Goal: Task Accomplishment & Management: Complete application form

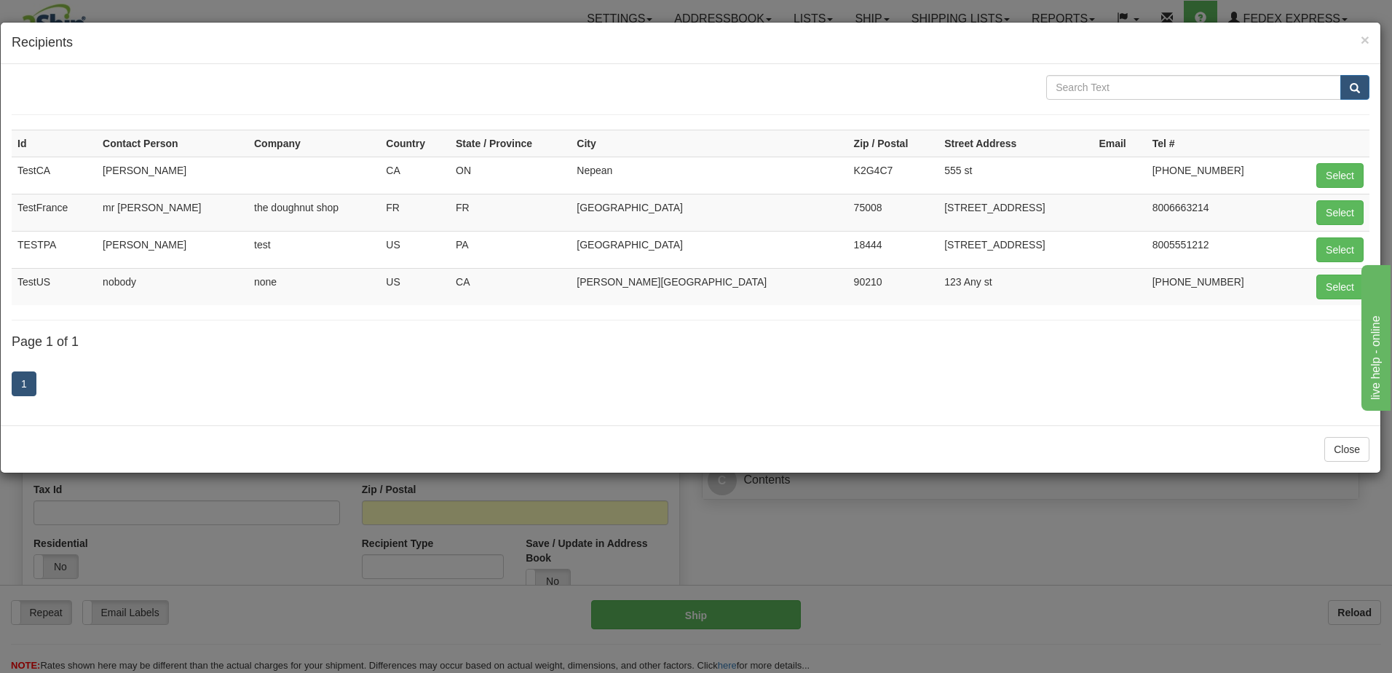
click at [139, 283] on td "nobody" at bounding box center [172, 286] width 151 height 37
click at [1327, 289] on button "Select" at bounding box center [1339, 286] width 47 height 25
type input "TestUS"
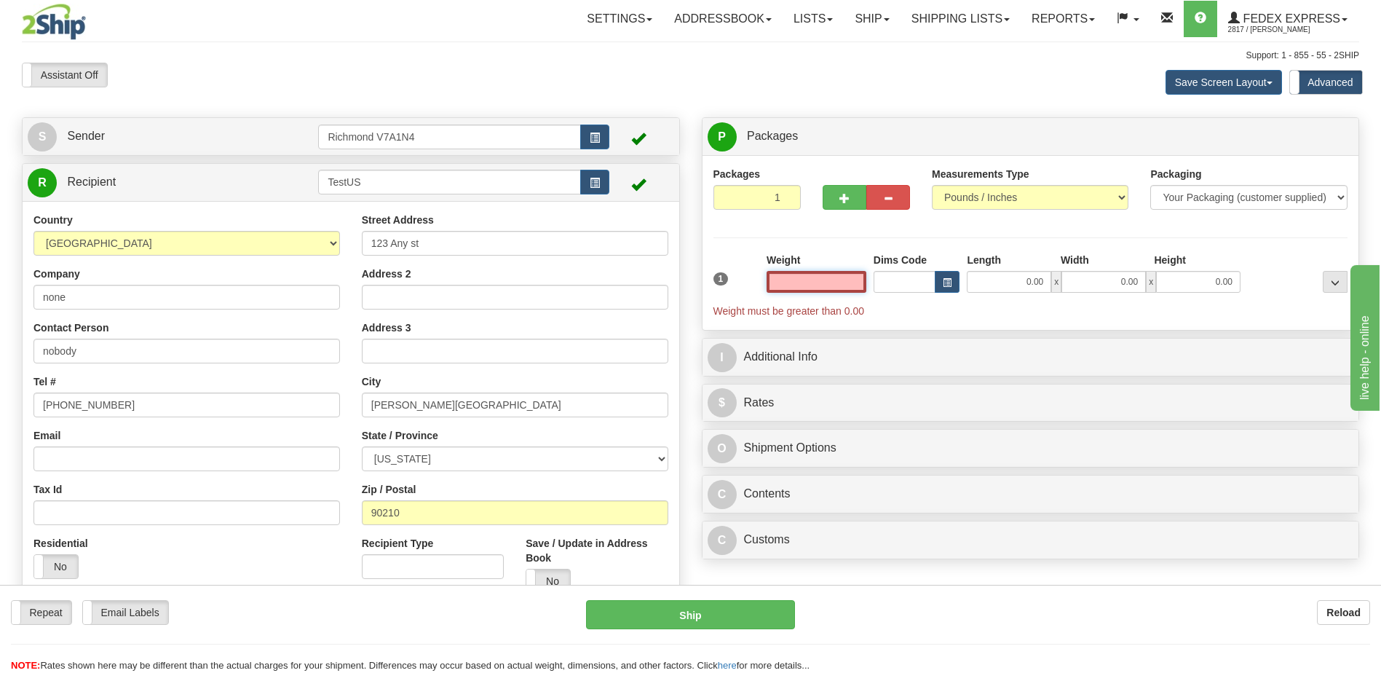
click at [838, 286] on input "text" at bounding box center [817, 282] width 100 height 22
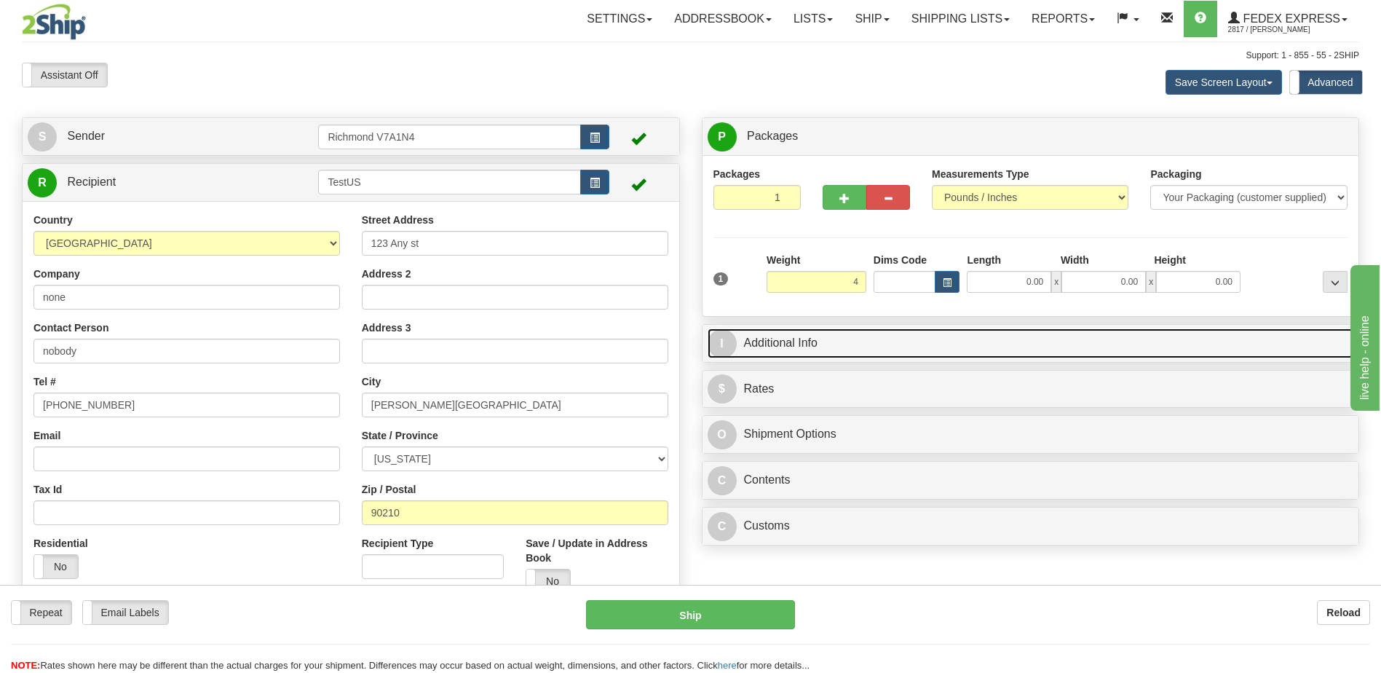
type input "4.00"
click at [826, 344] on link "I Additional Info" at bounding box center [1031, 343] width 646 height 30
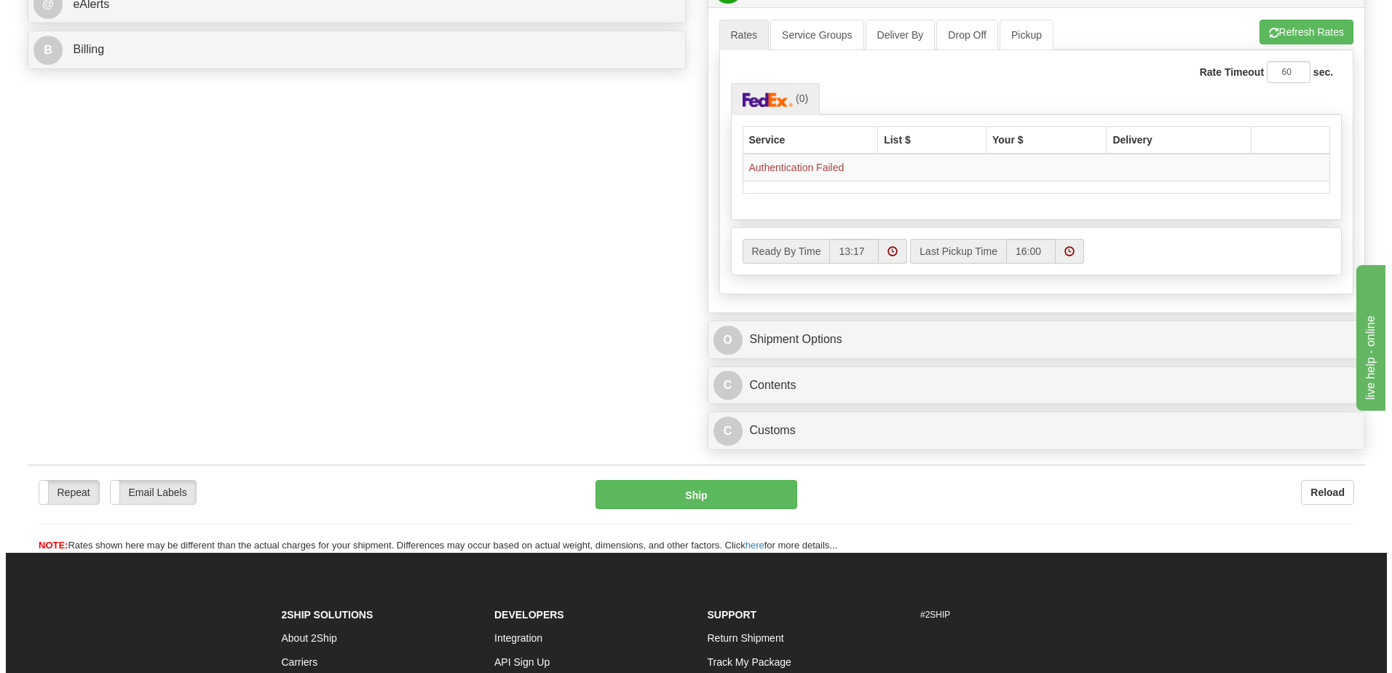
scroll to position [655, 0]
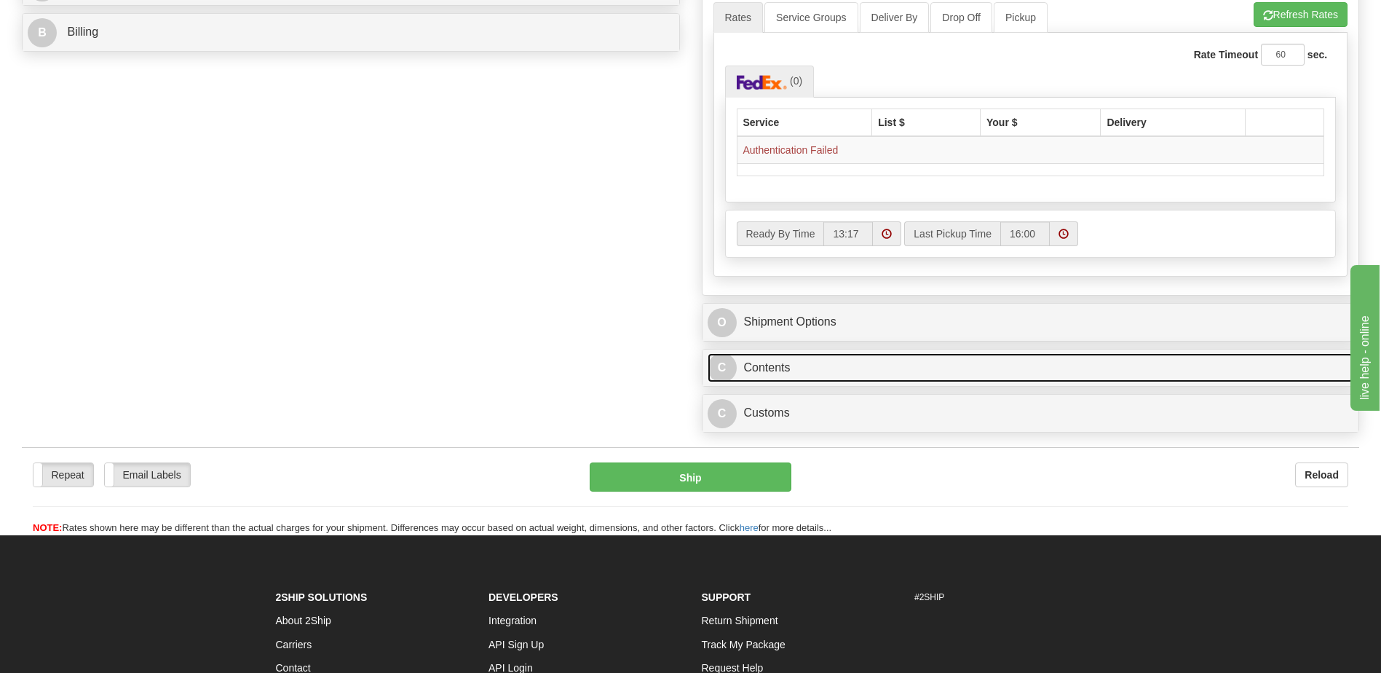
click at [820, 365] on link "C Contents" at bounding box center [1031, 368] width 646 height 30
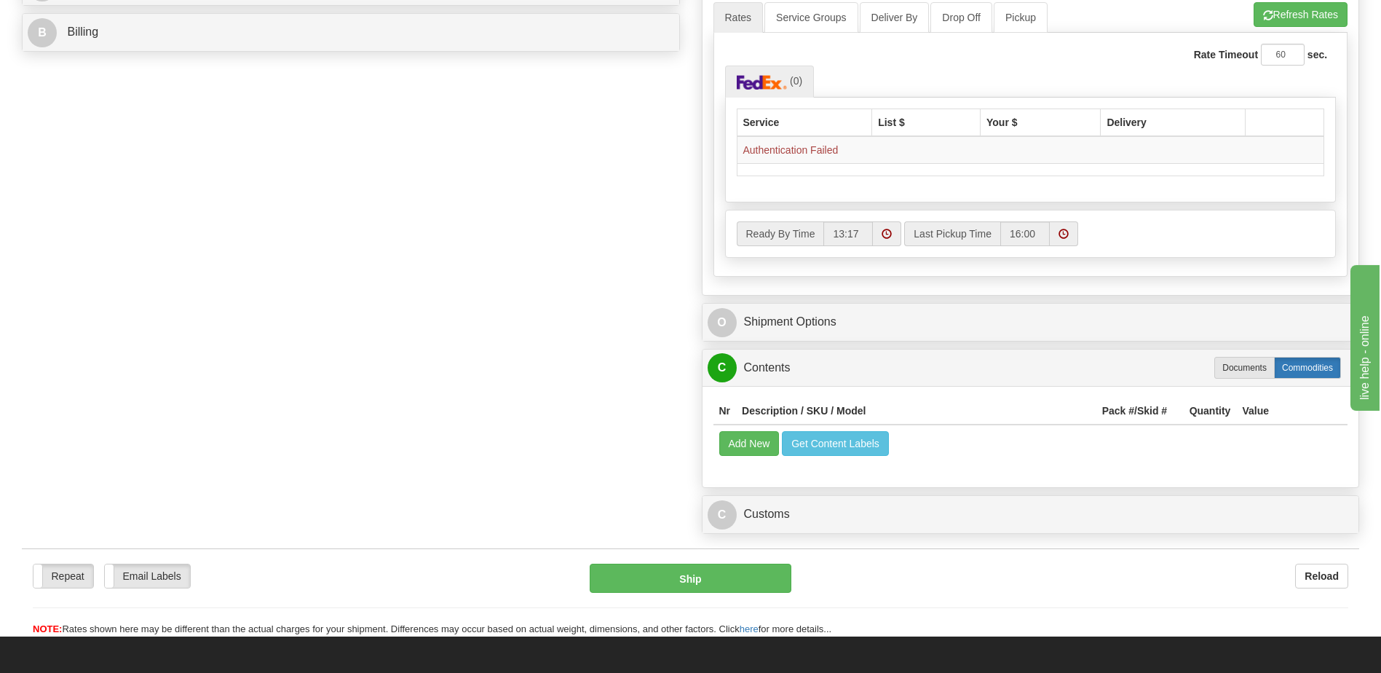
click at [1316, 371] on label "Commodities" at bounding box center [1307, 368] width 67 height 22
click at [744, 449] on button "Add New" at bounding box center [749, 443] width 60 height 25
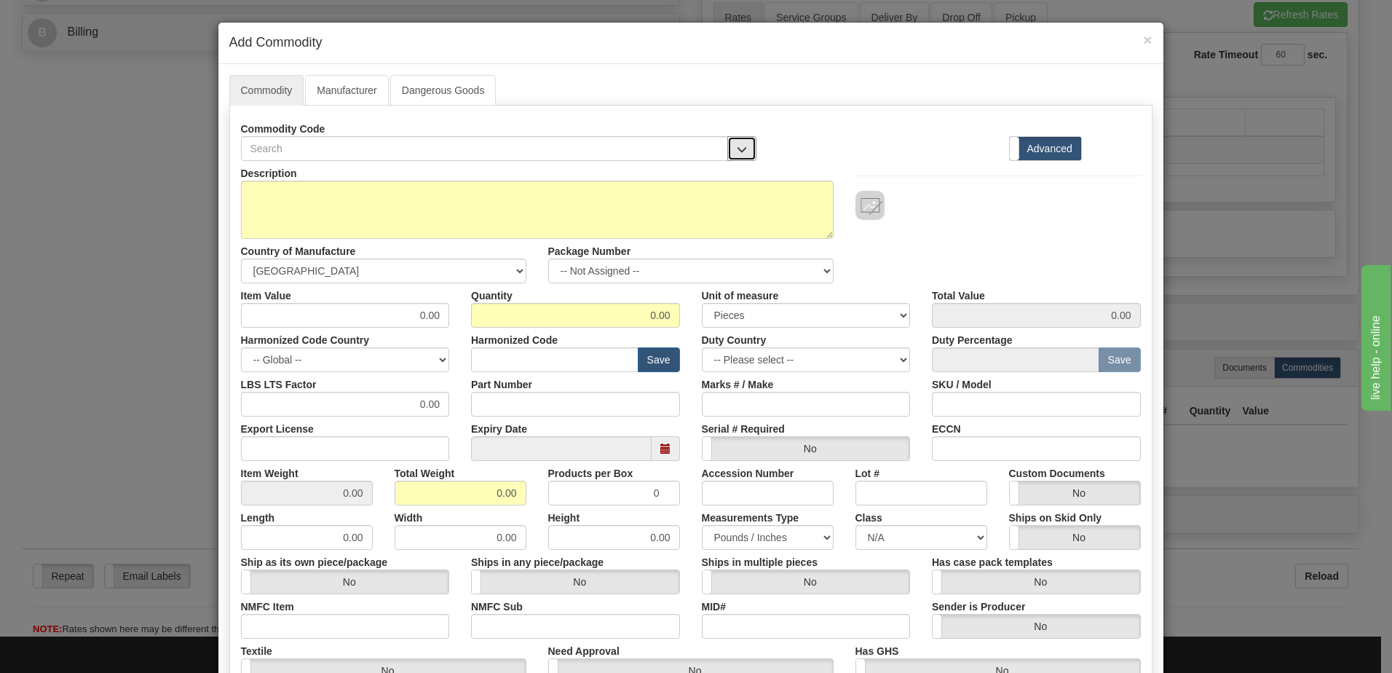
drag, startPoint x: 730, startPoint y: 149, endPoint x: 676, endPoint y: 158, distance: 54.6
click at [729, 149] on button "button" at bounding box center [741, 148] width 29 height 25
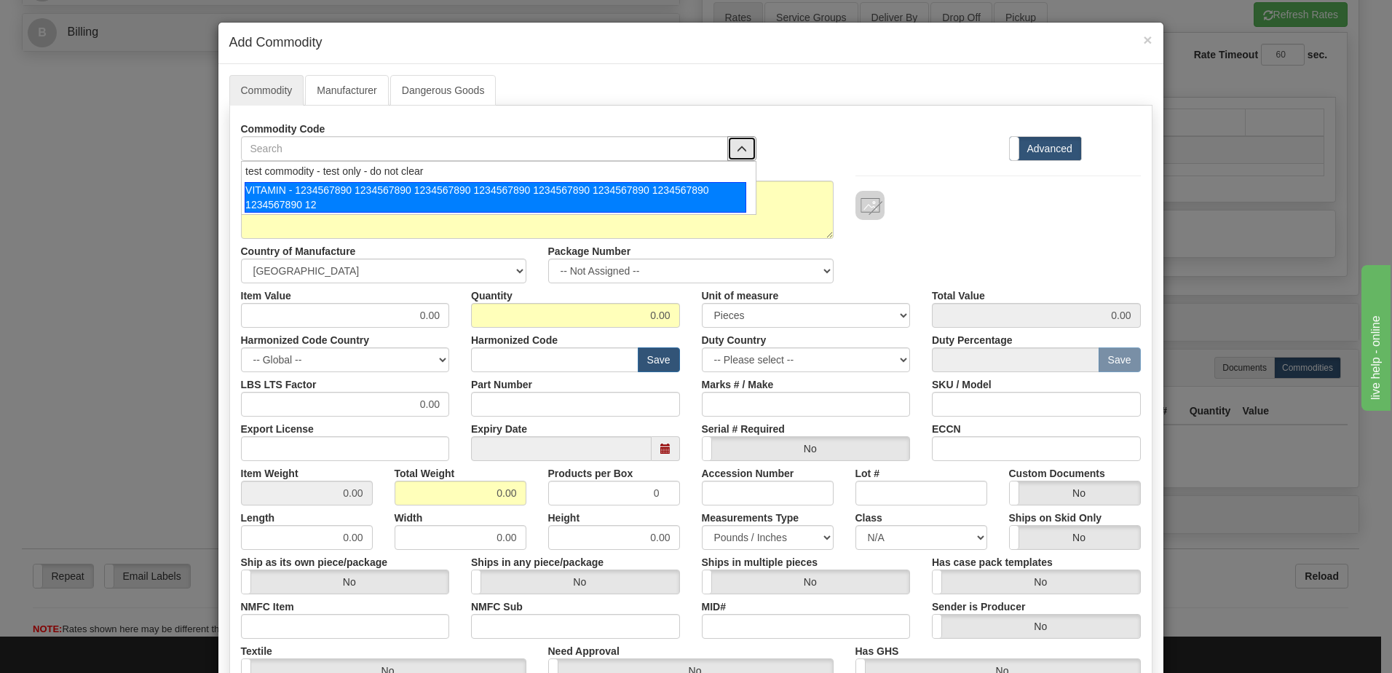
click at [548, 198] on div "VITAMIN - 1234567890 1234567890 1234567890 1234567890 1234567890 1234567890 123…" at bounding box center [496, 197] width 502 height 31
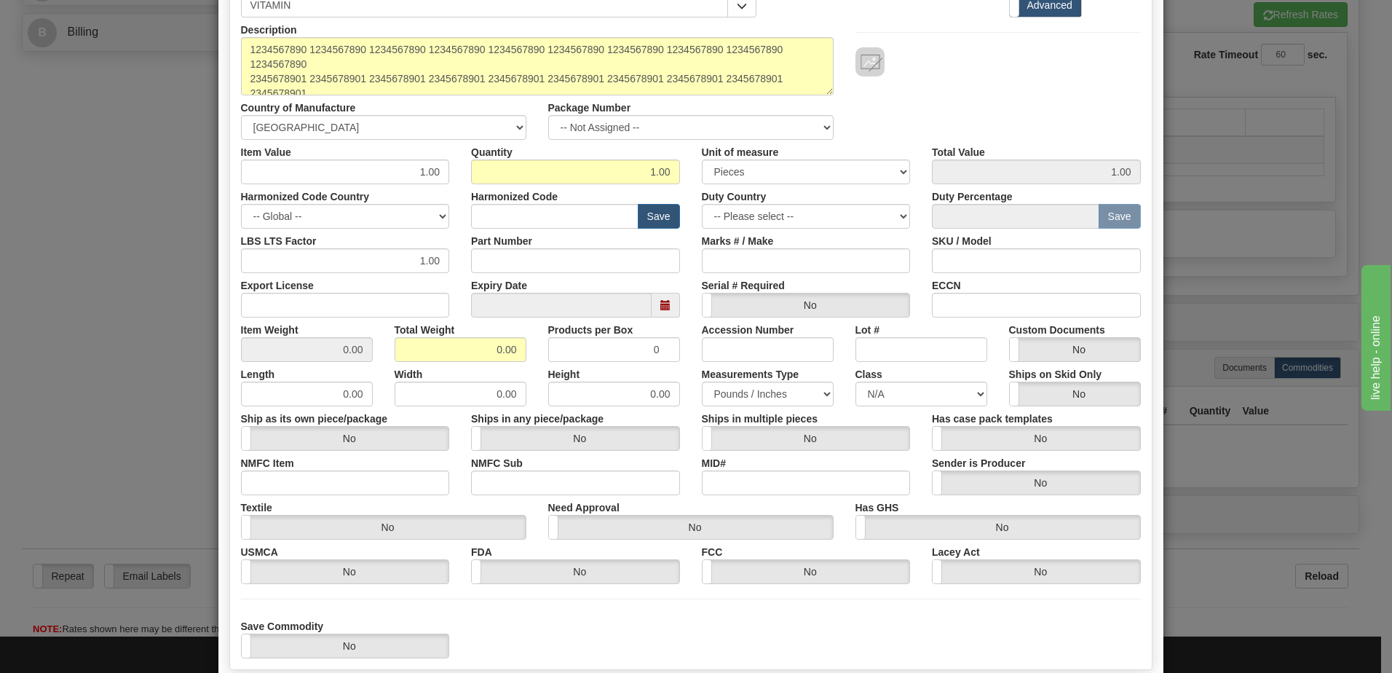
scroll to position [146, 0]
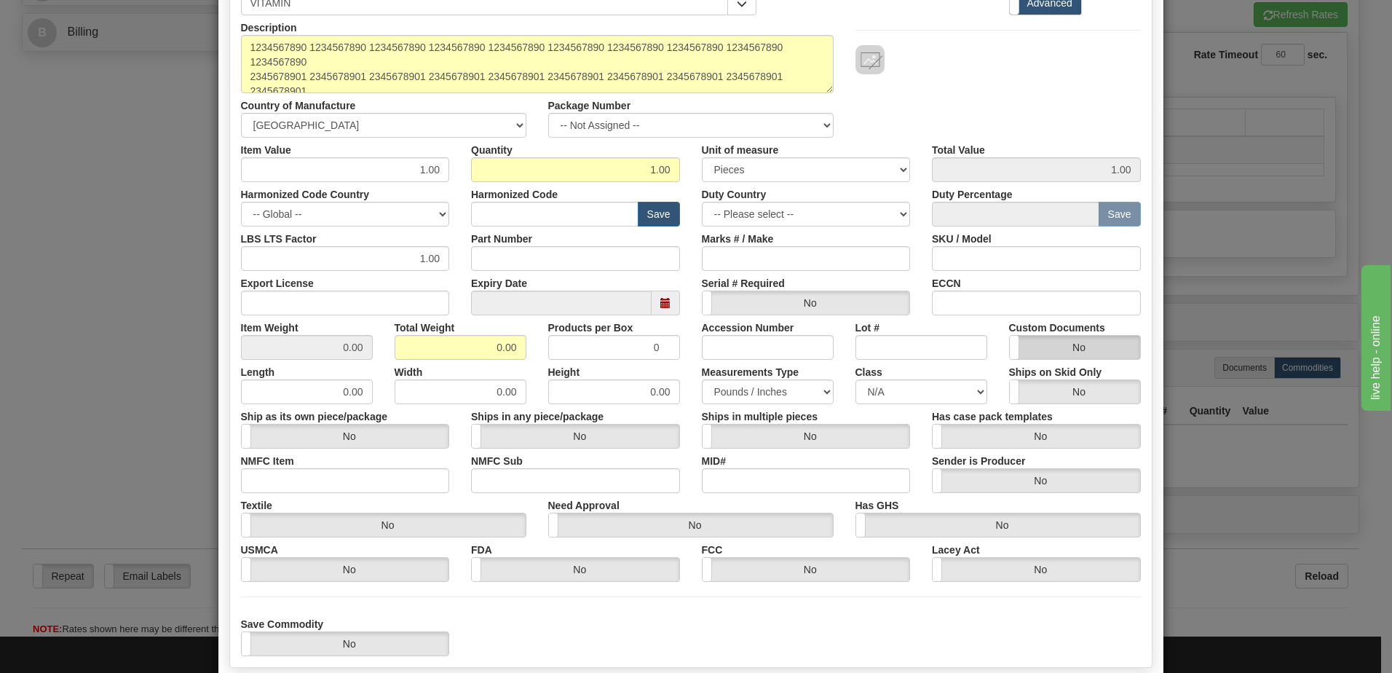
click at [1037, 349] on label "No" at bounding box center [1075, 347] width 130 height 23
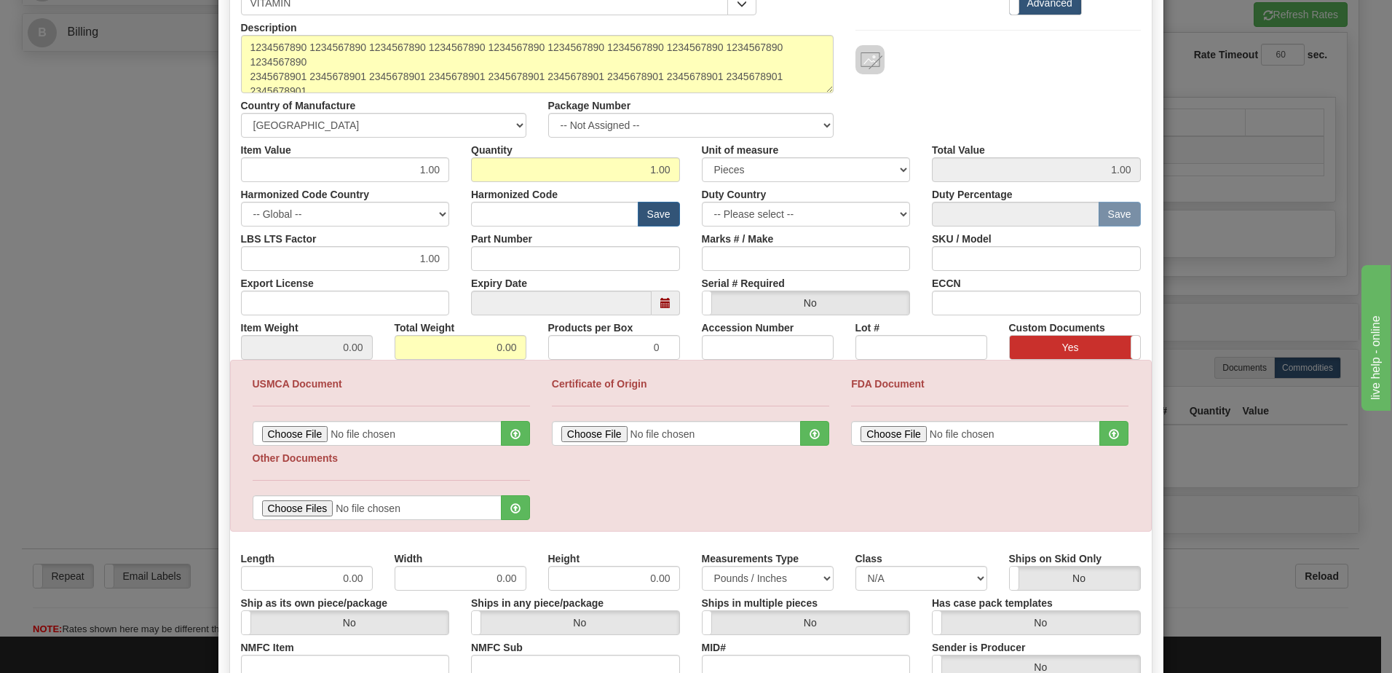
click at [1065, 349] on label "Yes" at bounding box center [1075, 347] width 130 height 23
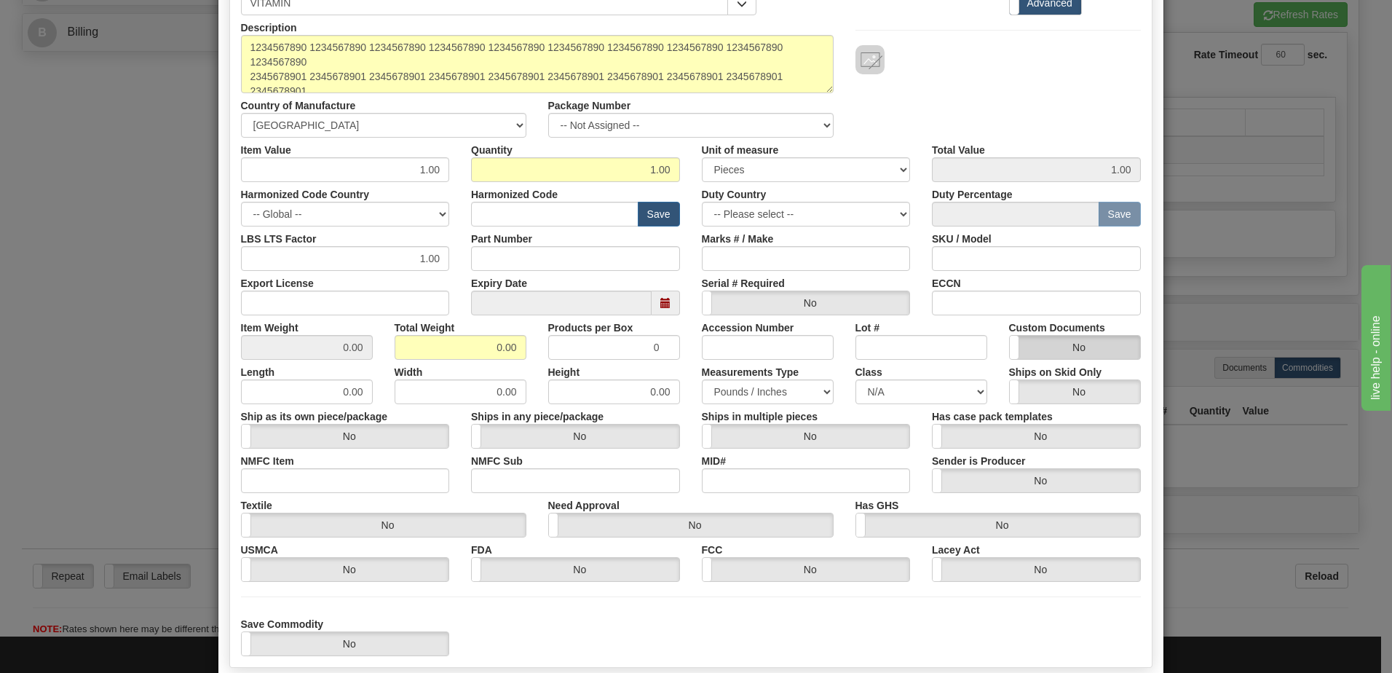
click at [1048, 352] on label "No" at bounding box center [1075, 347] width 130 height 23
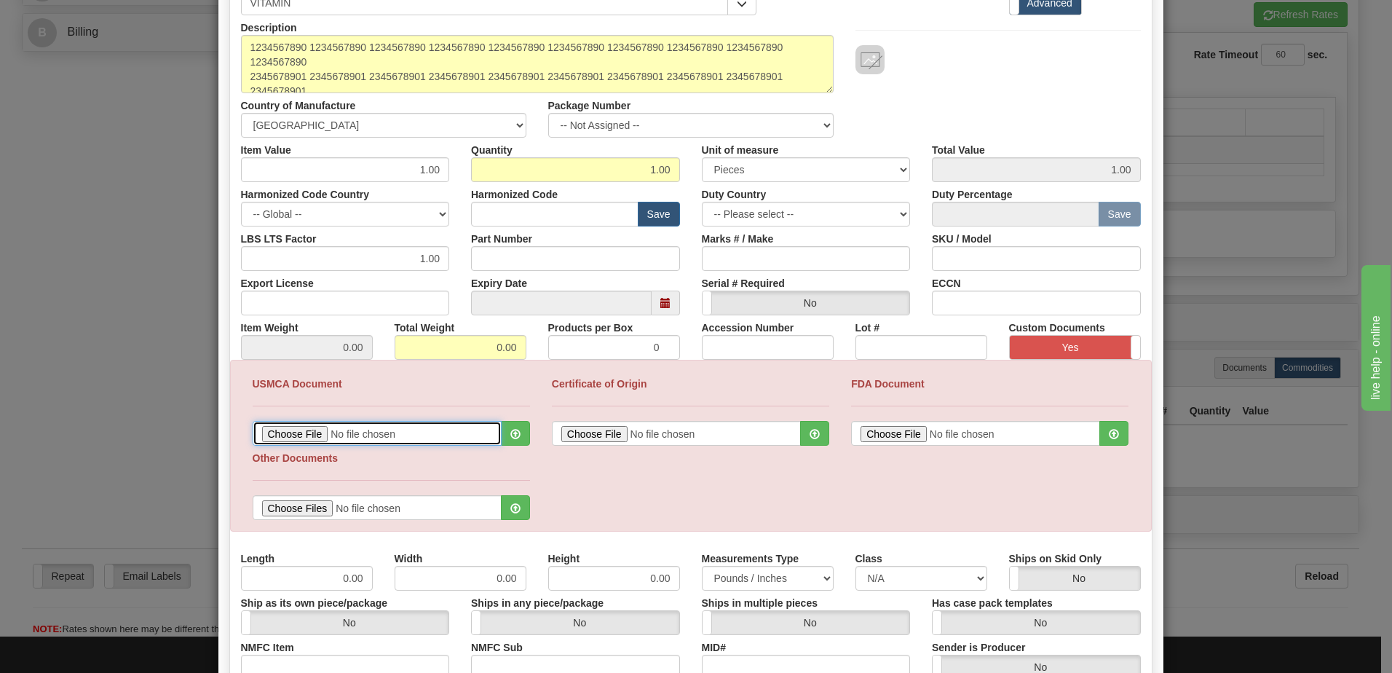
click at [286, 432] on input "file" at bounding box center [377, 433] width 249 height 25
type input "C:\fakepath\1.png"
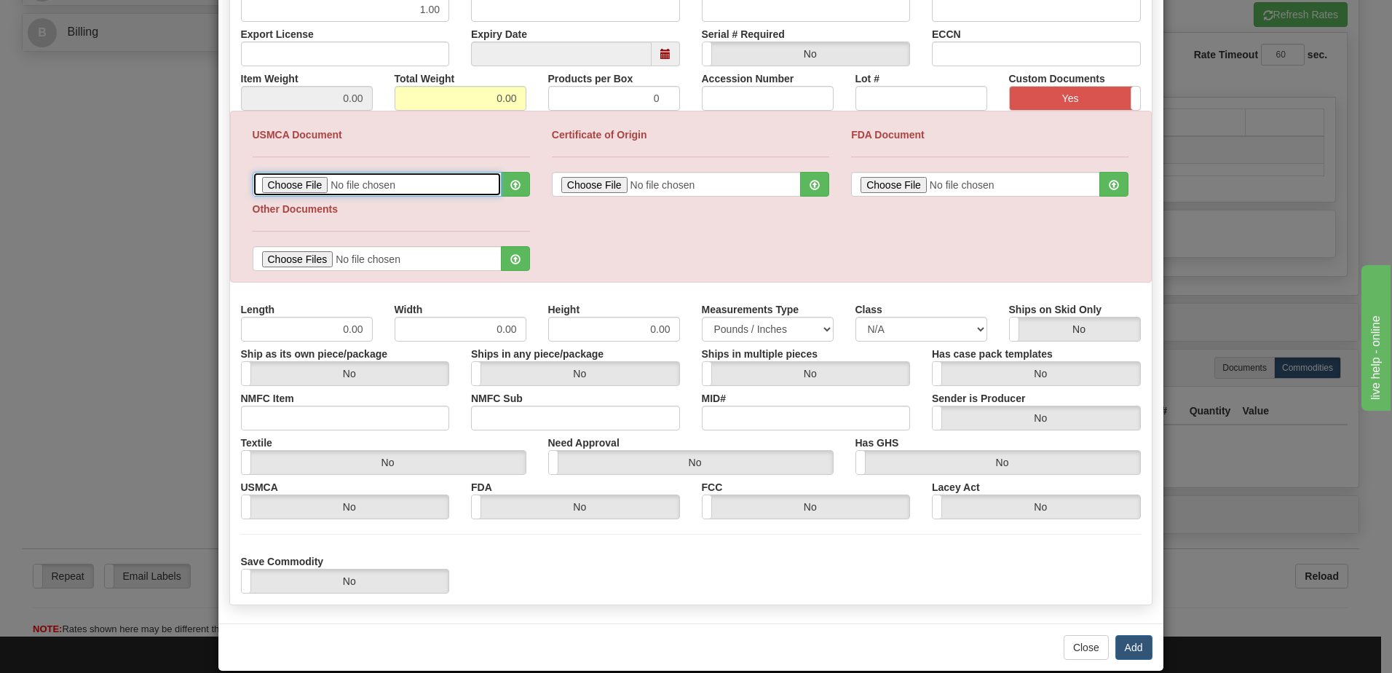
scroll to position [415, 0]
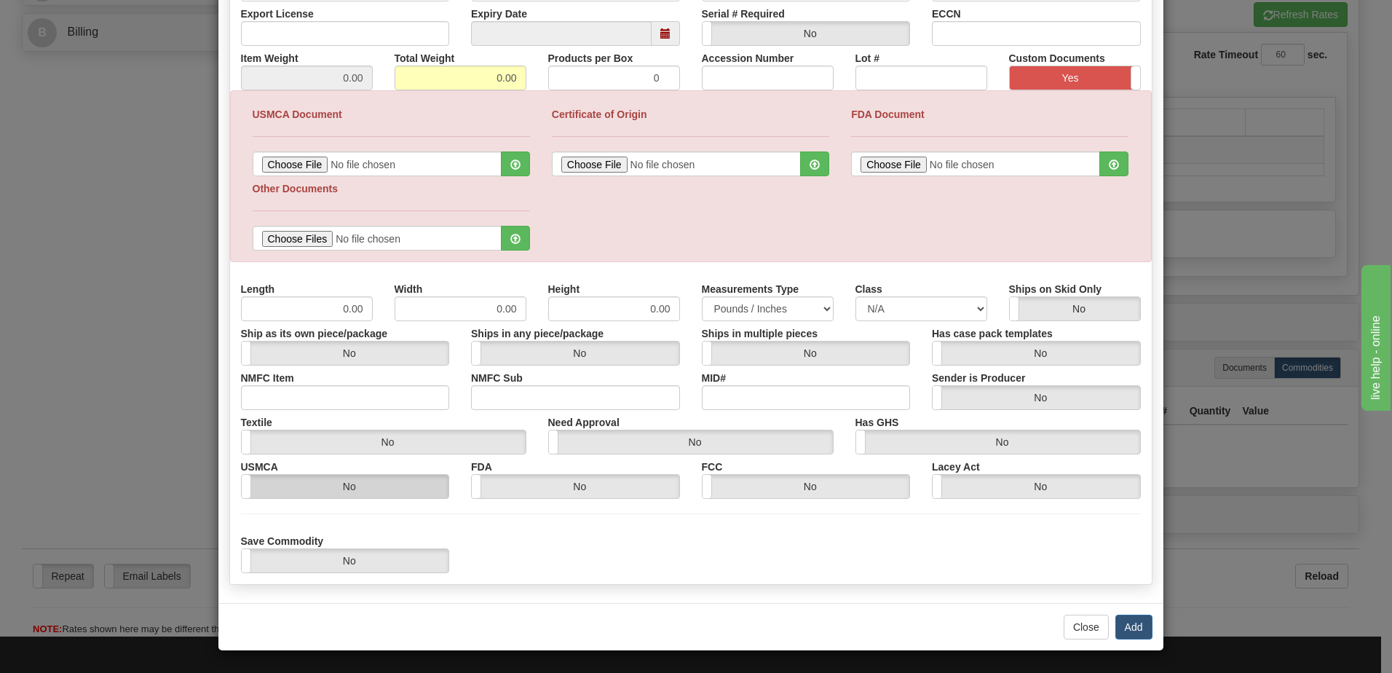
click at [379, 488] on label "No" at bounding box center [345, 486] width 207 height 23
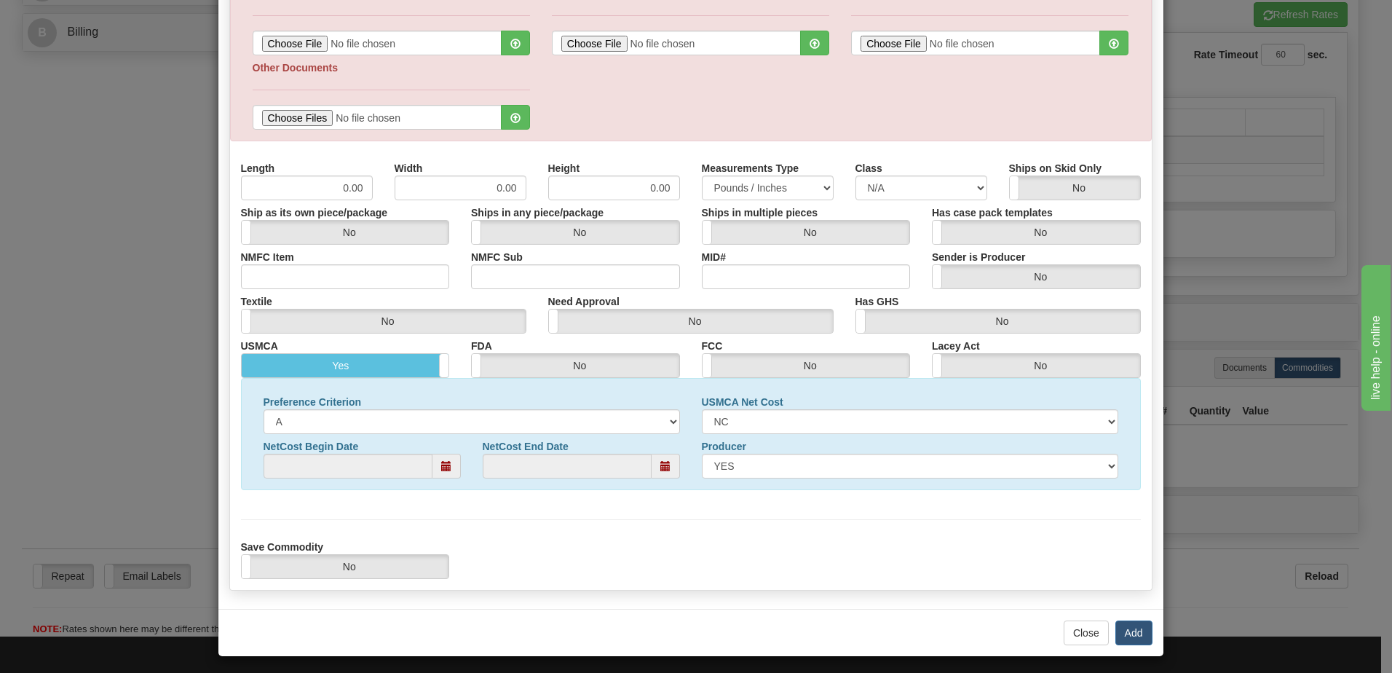
scroll to position [542, 0]
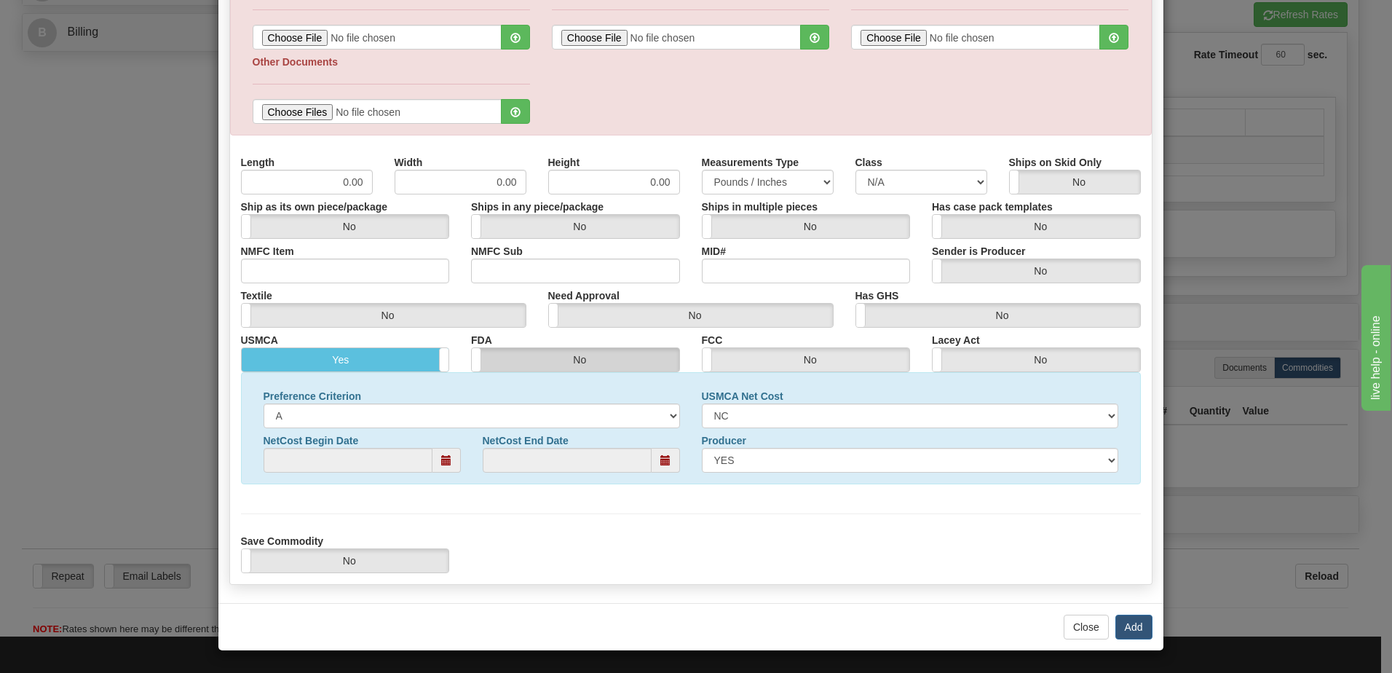
click at [548, 351] on label "No" at bounding box center [575, 359] width 207 height 23
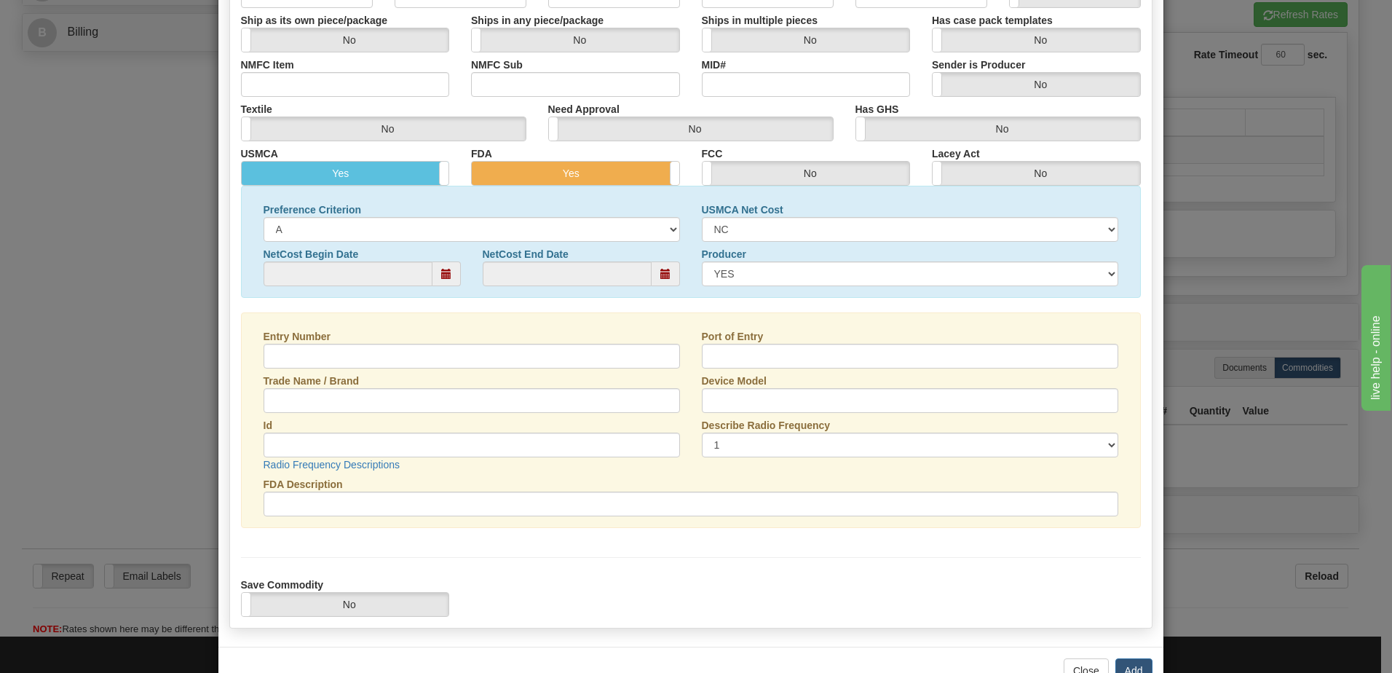
scroll to position [760, 0]
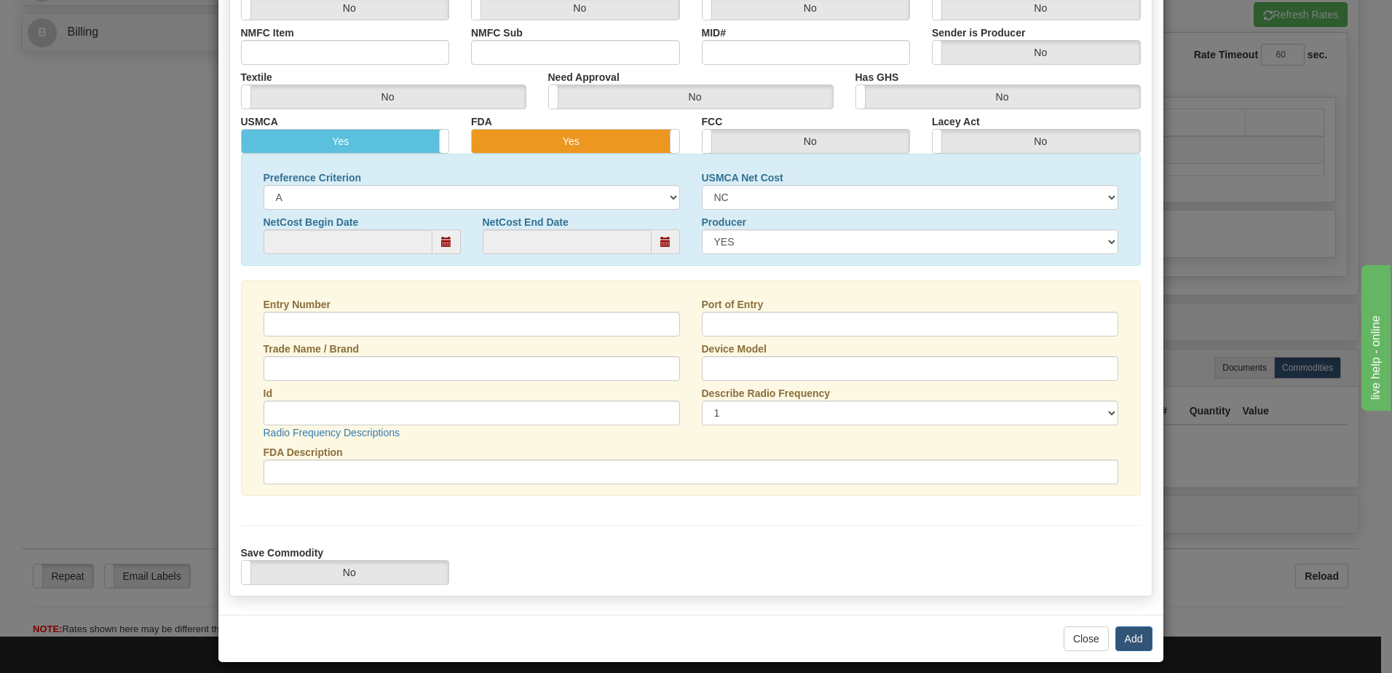
click at [586, 151] on label "Yes" at bounding box center [575, 141] width 207 height 23
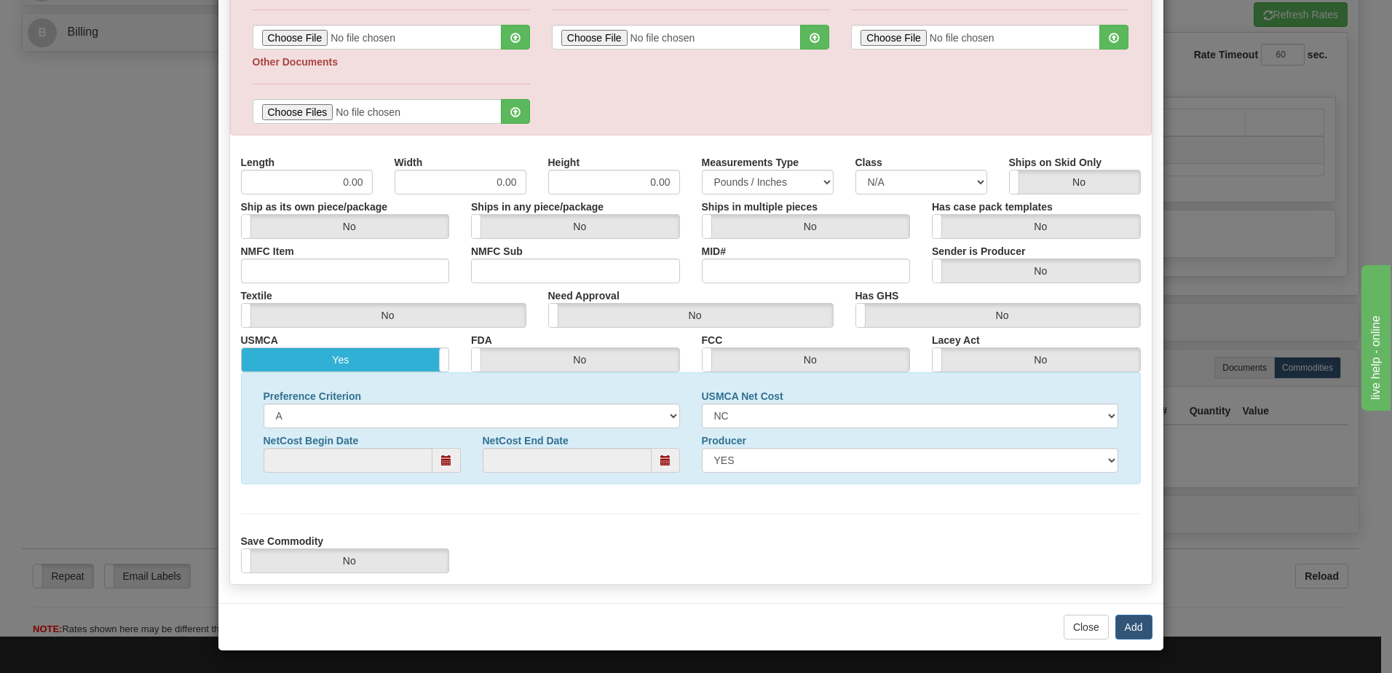
click at [382, 356] on label "Yes" at bounding box center [345, 359] width 207 height 23
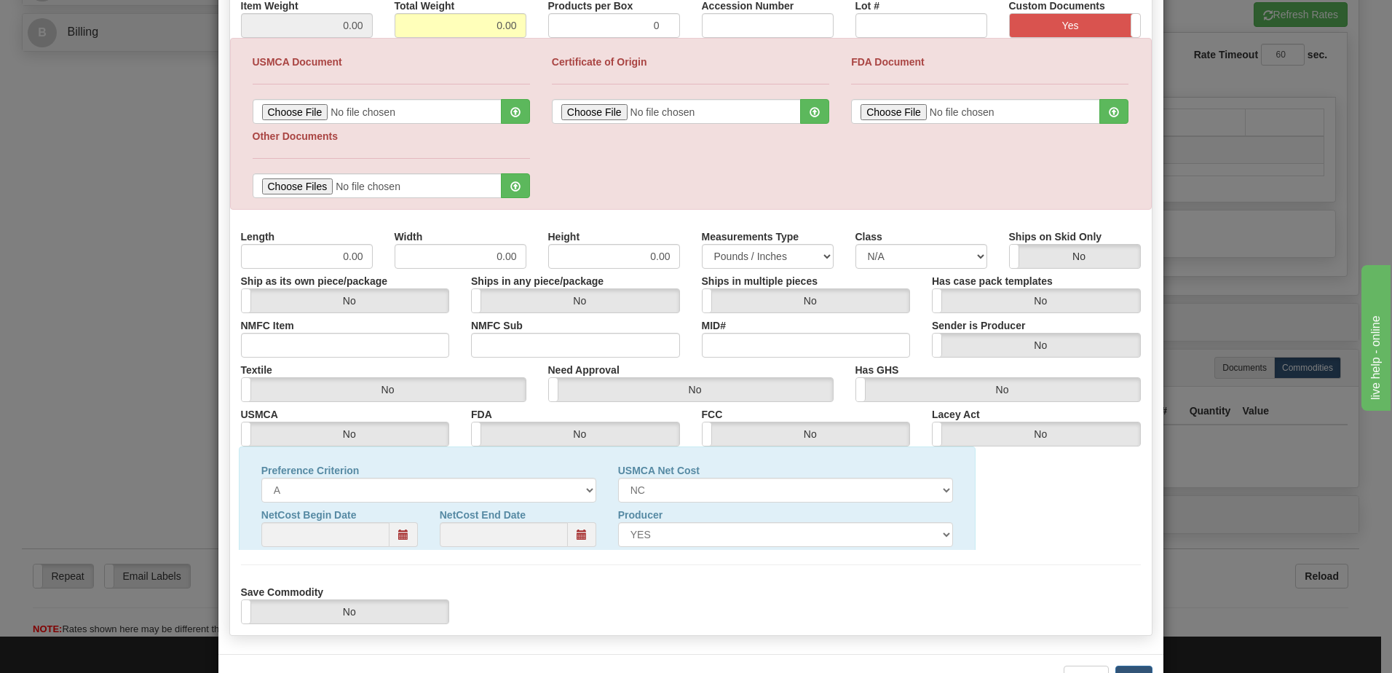
scroll to position [415, 0]
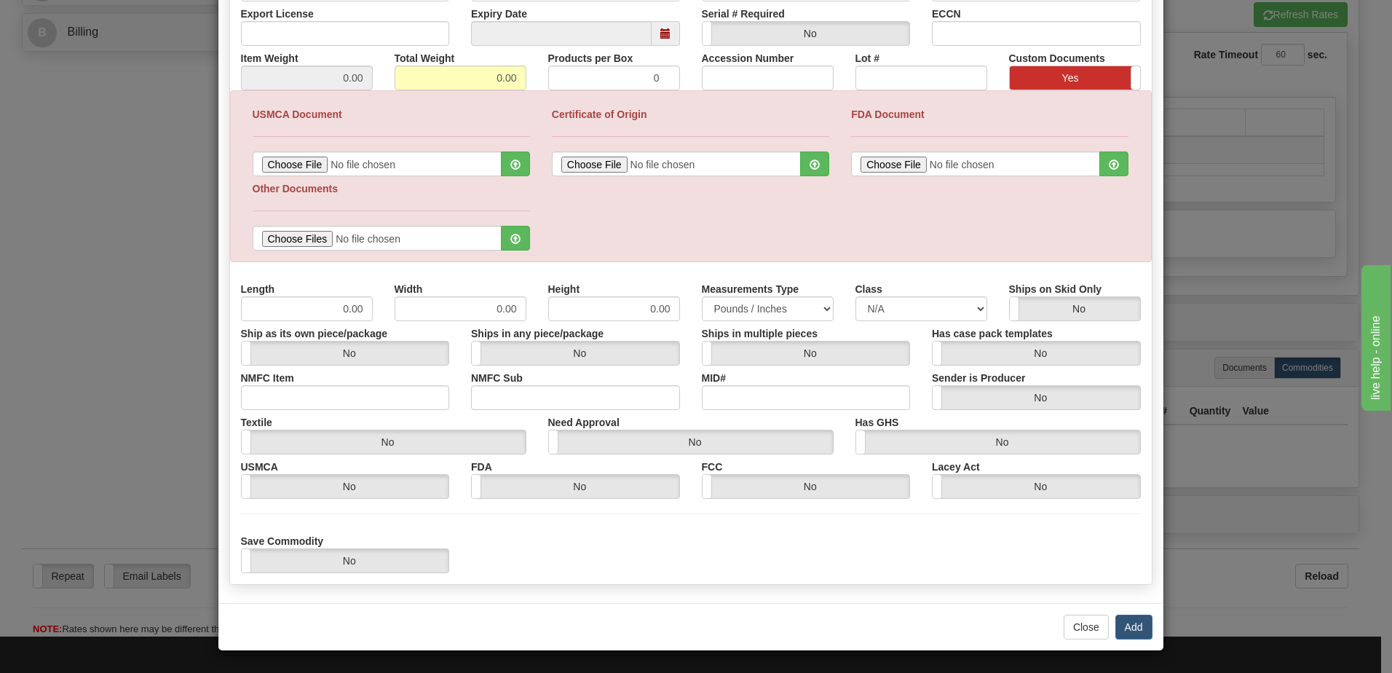
click at [1029, 67] on label "Yes" at bounding box center [1075, 77] width 130 height 23
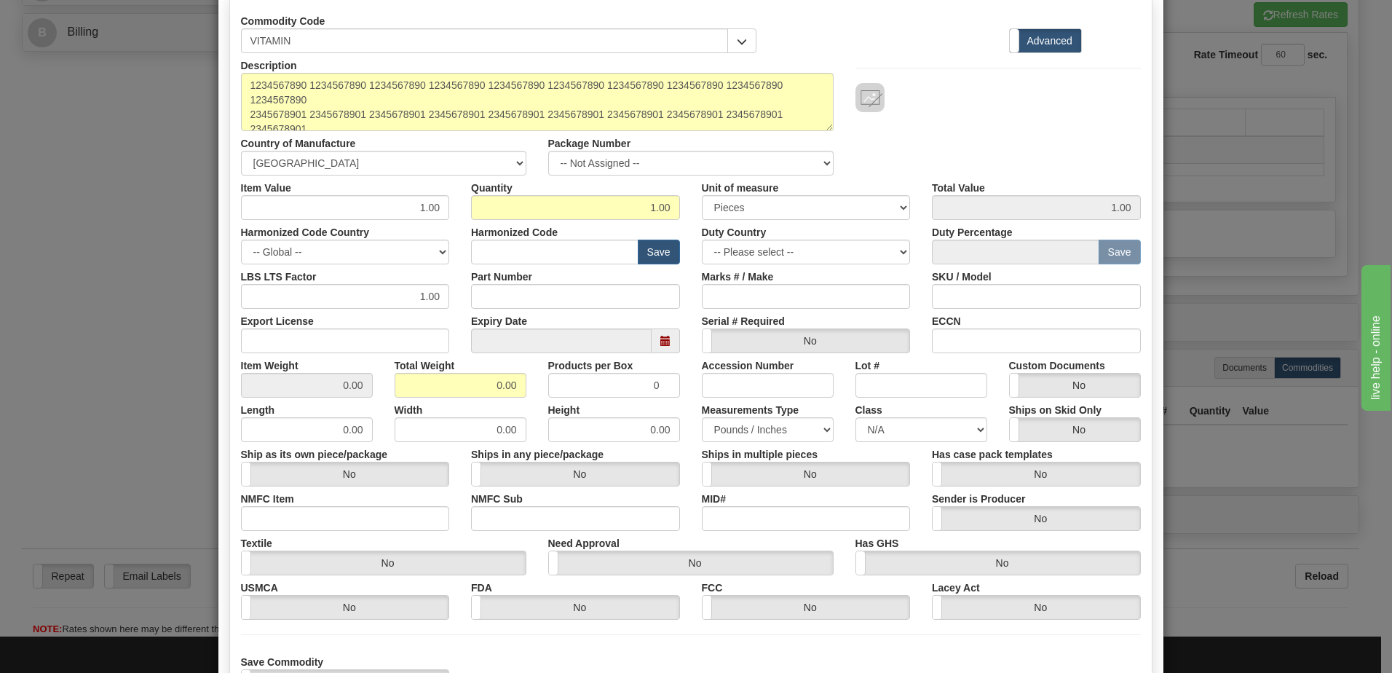
scroll to position [0, 0]
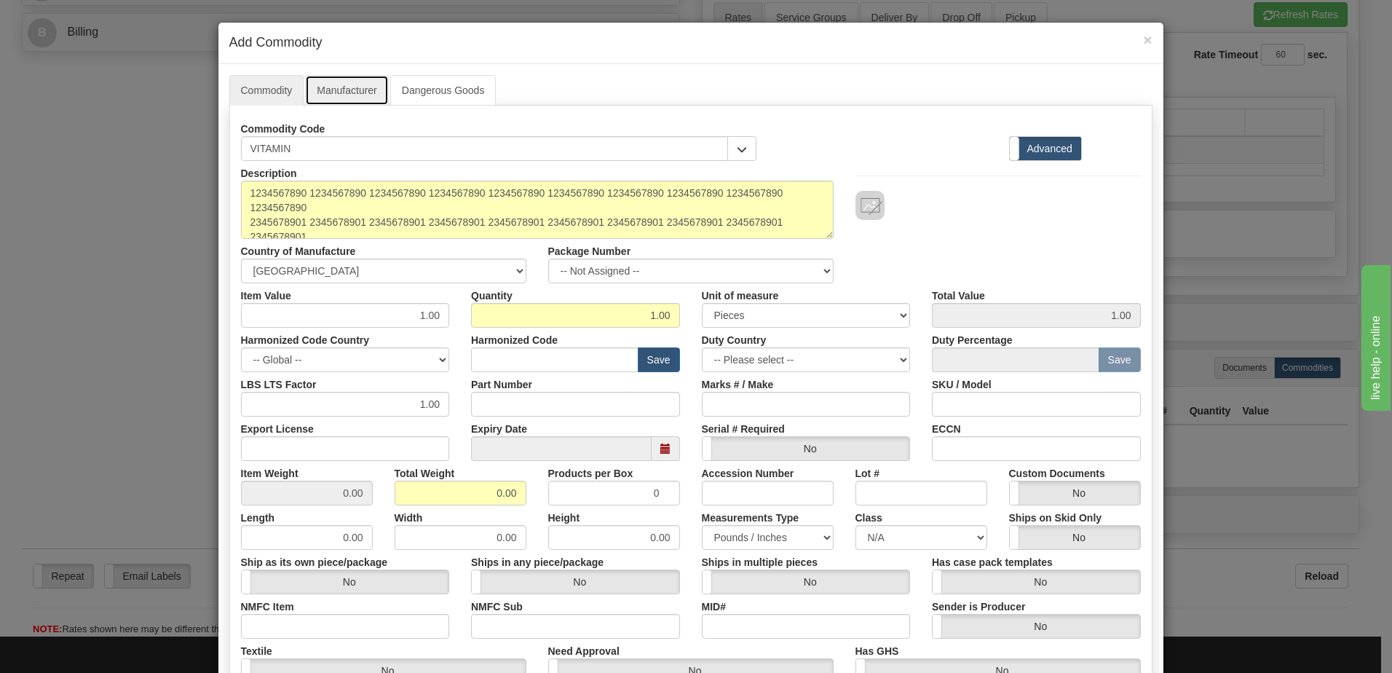
click at [324, 96] on link "Manufacturer" at bounding box center [346, 90] width 83 height 31
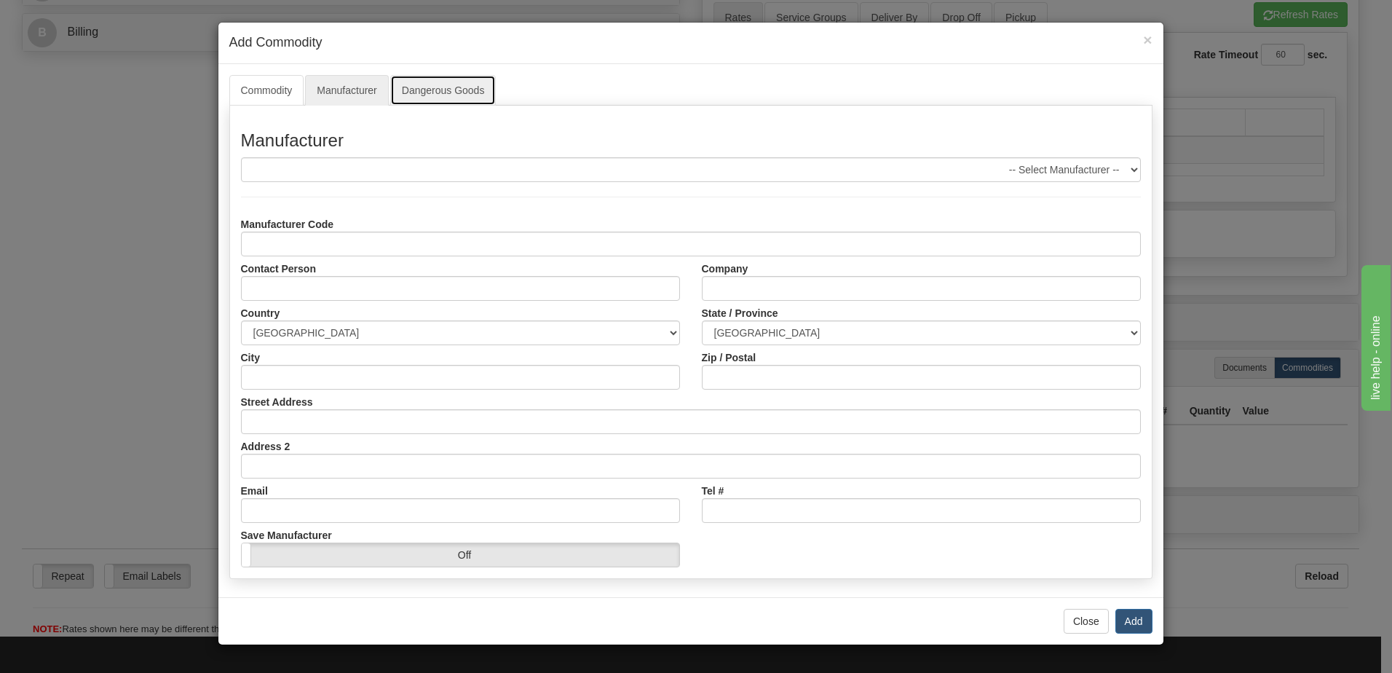
click at [439, 91] on link "Dangerous Goods" at bounding box center [443, 90] width 106 height 31
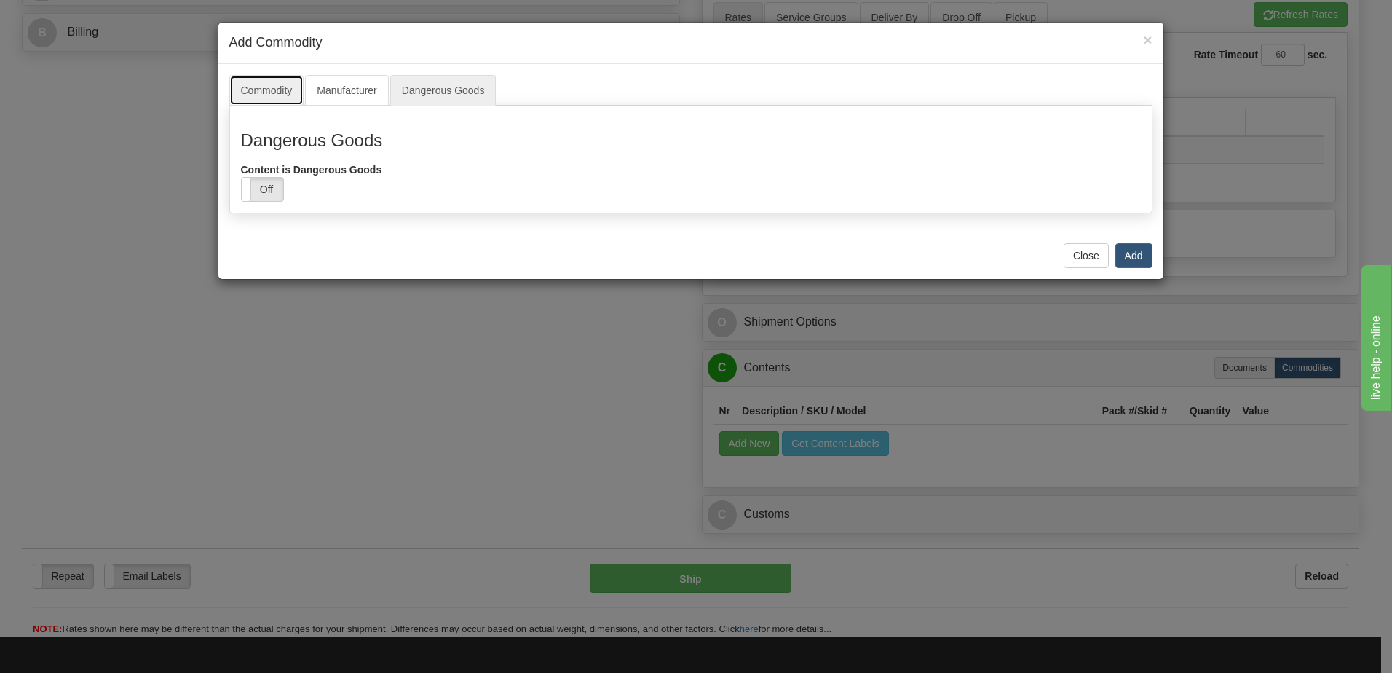
click at [269, 85] on link "Commodity" at bounding box center [266, 90] width 75 height 31
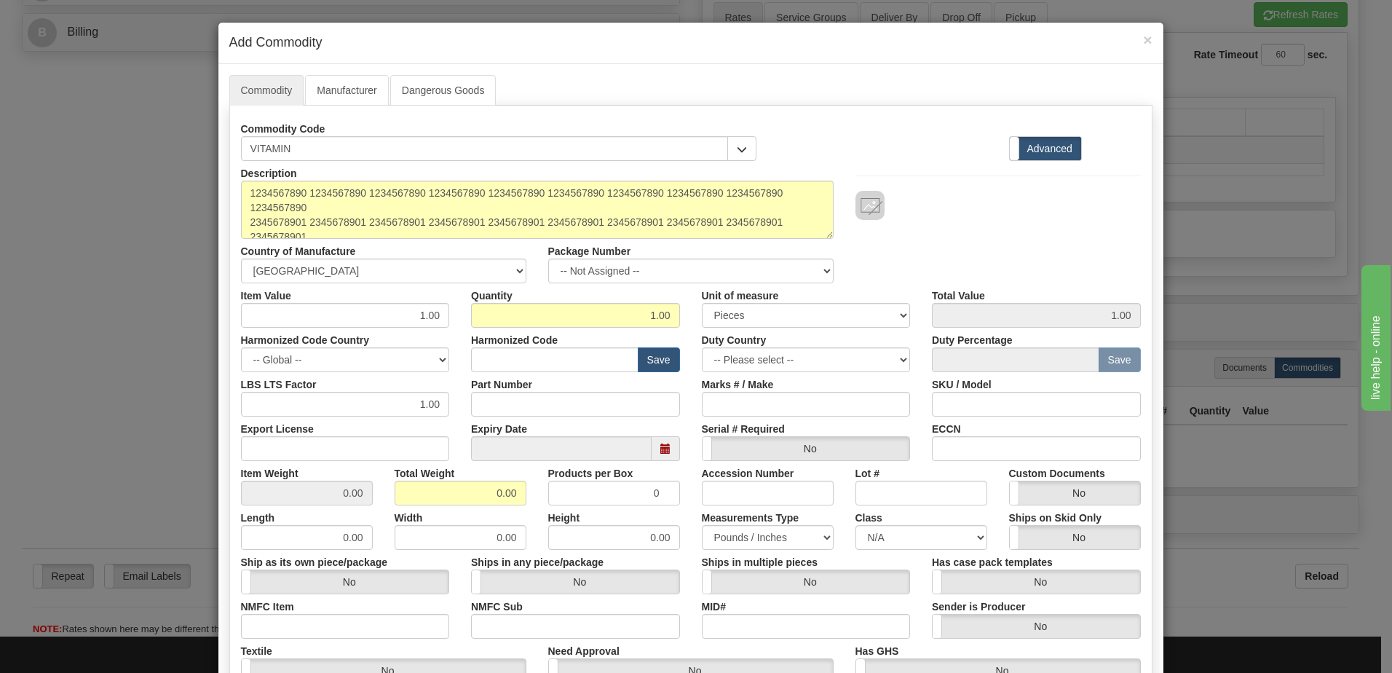
click at [1136, 43] on h4 "Add Commodity" at bounding box center [690, 42] width 923 height 19
click at [1143, 31] on span "×" at bounding box center [1147, 39] width 9 height 17
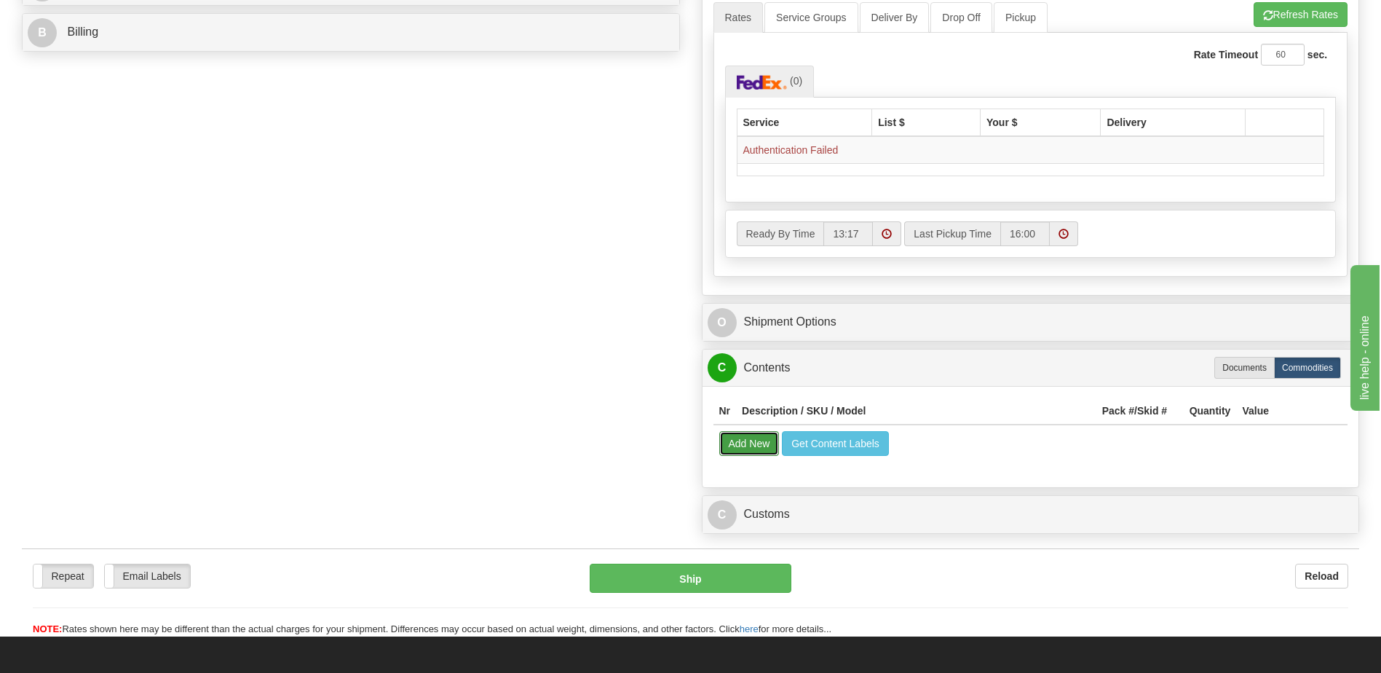
click at [747, 441] on button "Add New" at bounding box center [749, 443] width 60 height 25
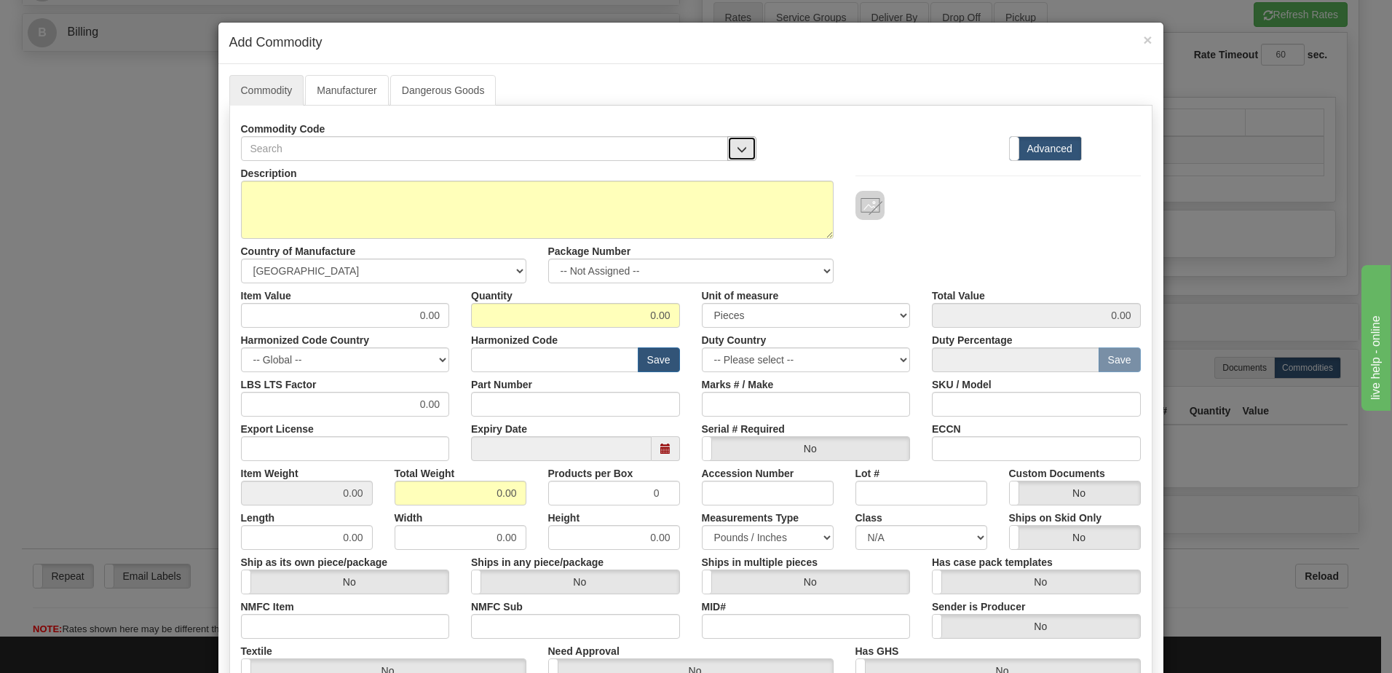
click at [743, 144] on button "button" at bounding box center [741, 148] width 29 height 25
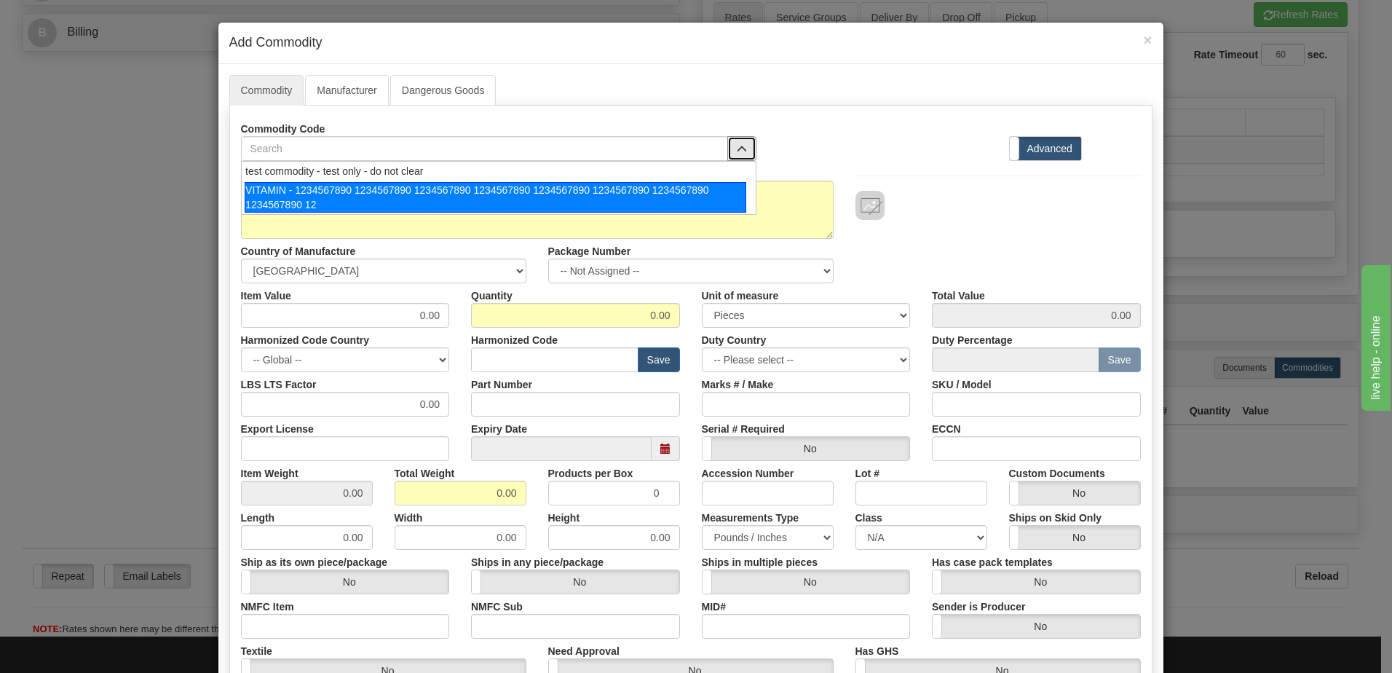
click at [646, 189] on div "VITAMIN - 1234567890 1234567890 1234567890 1234567890 1234567890 1234567890 123…" at bounding box center [496, 197] width 502 height 31
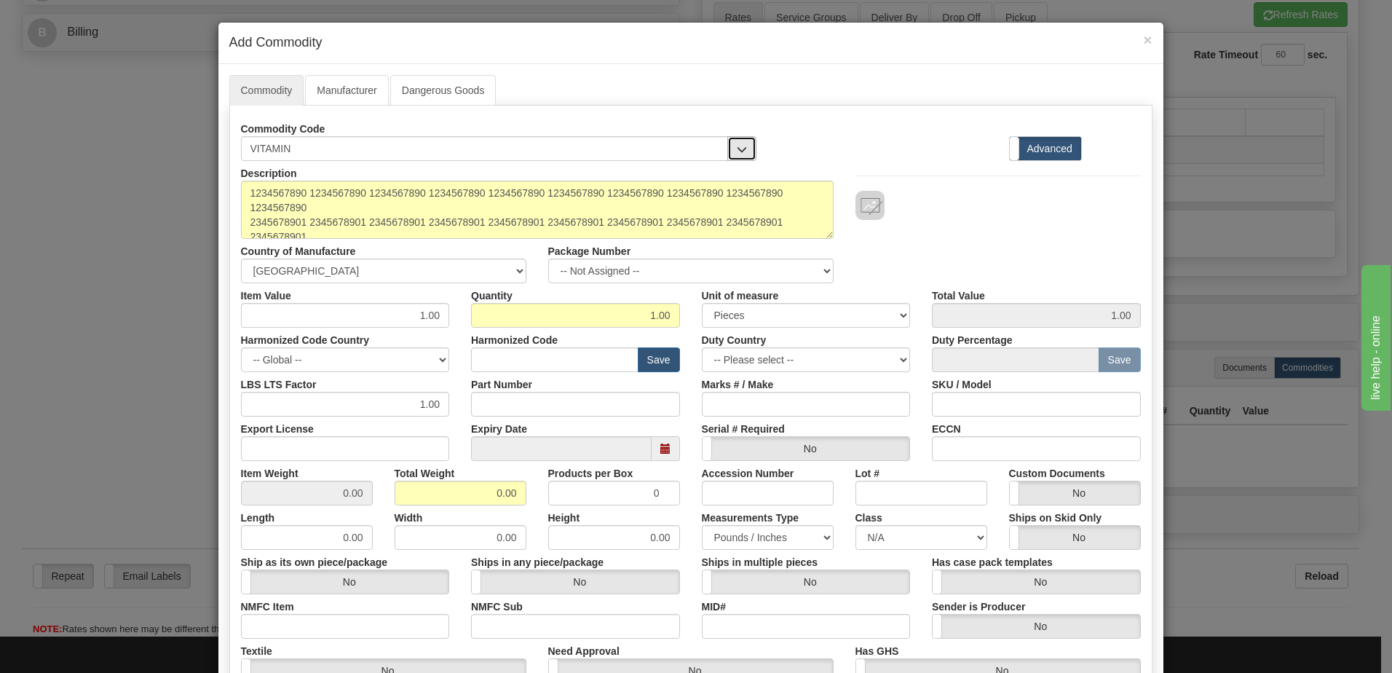
click at [737, 152] on span "button" at bounding box center [742, 149] width 10 height 9
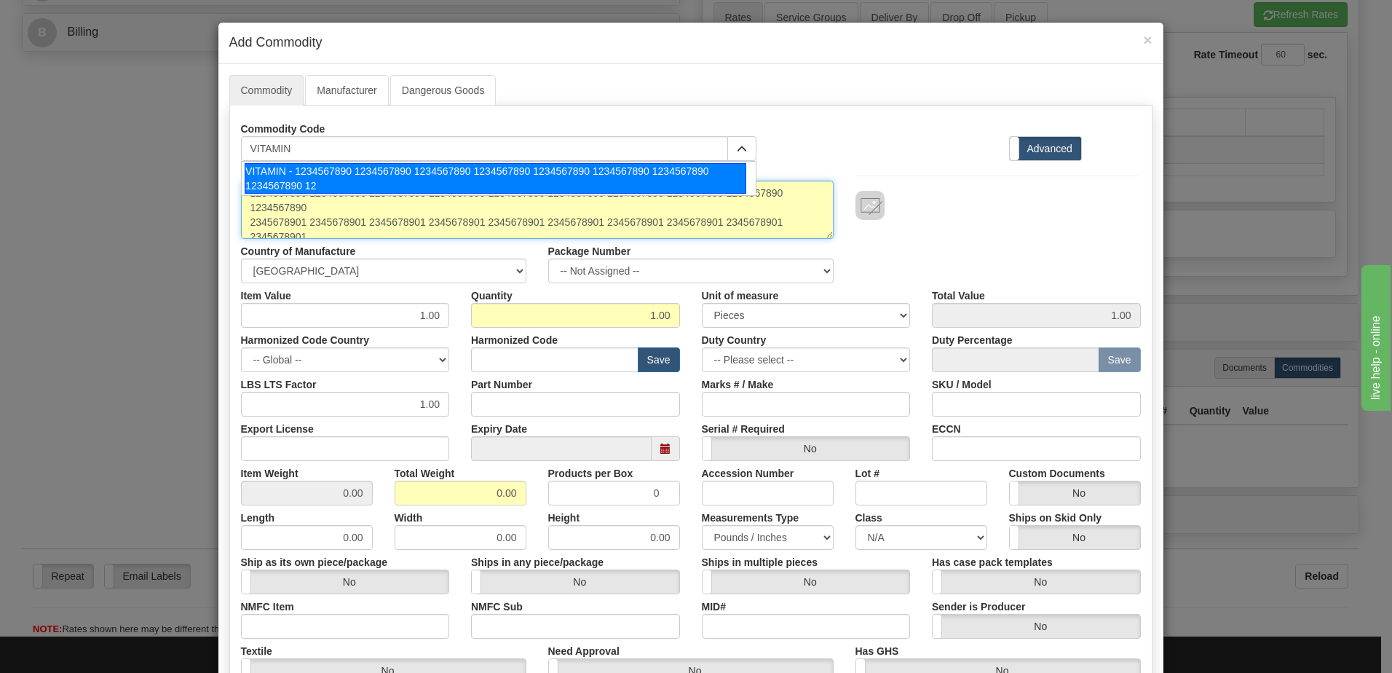
click at [559, 215] on textarea "1234567890 1234567890 1234567890 1234567890 1234567890 1234567890 1234567890 12…" at bounding box center [537, 210] width 593 height 58
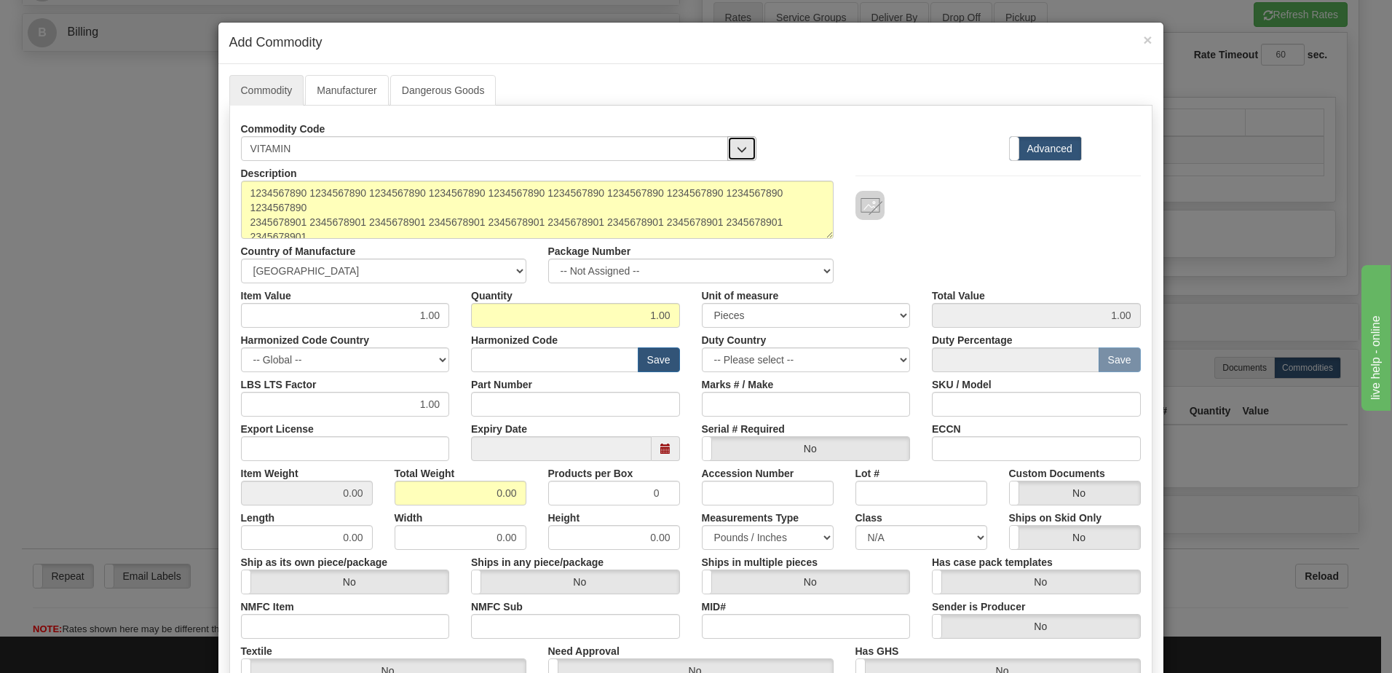
click at [737, 147] on span "button" at bounding box center [742, 149] width 10 height 9
click at [902, 265] on div "Description 1234567890 1234567890 1234567890 1234567890 1234567890 1234567890 1…" at bounding box center [691, 222] width 922 height 122
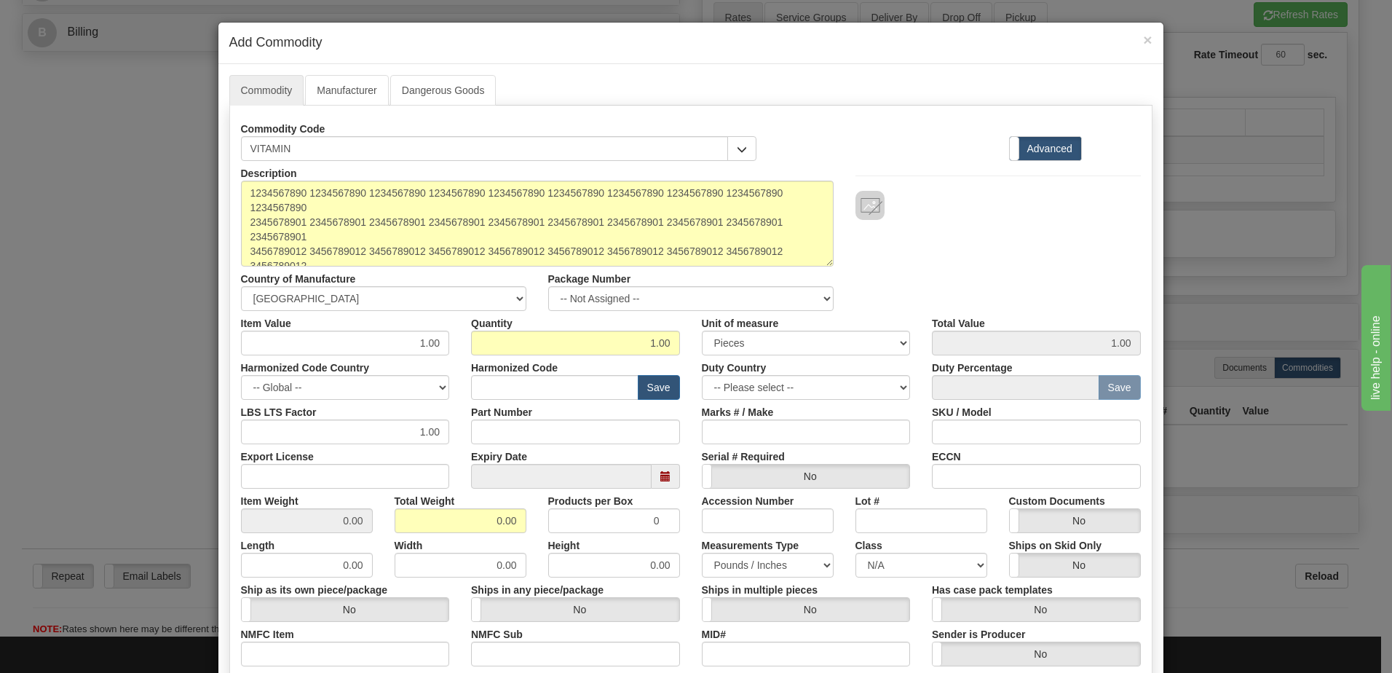
drag, startPoint x: 821, startPoint y: 231, endPoint x: 821, endPoint y: 258, distance: 27.7
click at [821, 258] on textarea "1234567890 1234567890 1234567890 1234567890 1234567890 1234567890 1234567890 12…" at bounding box center [537, 224] width 593 height 86
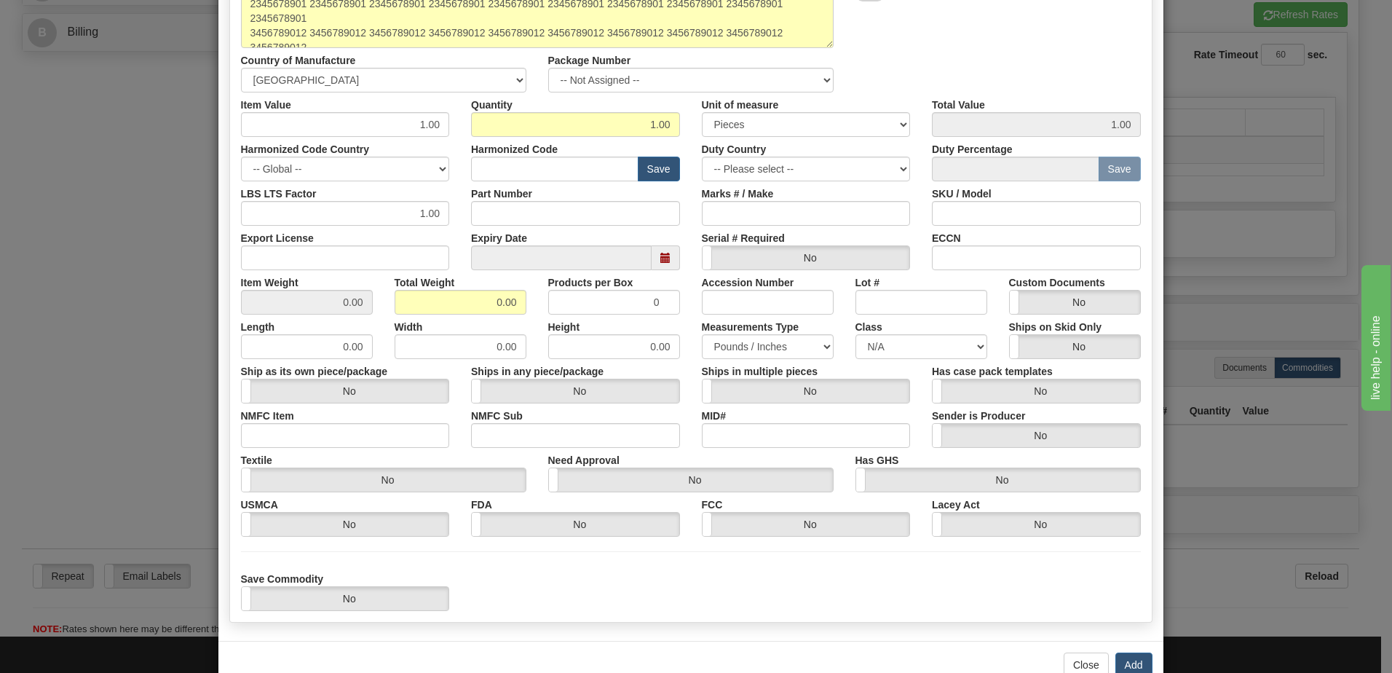
scroll to position [256, 0]
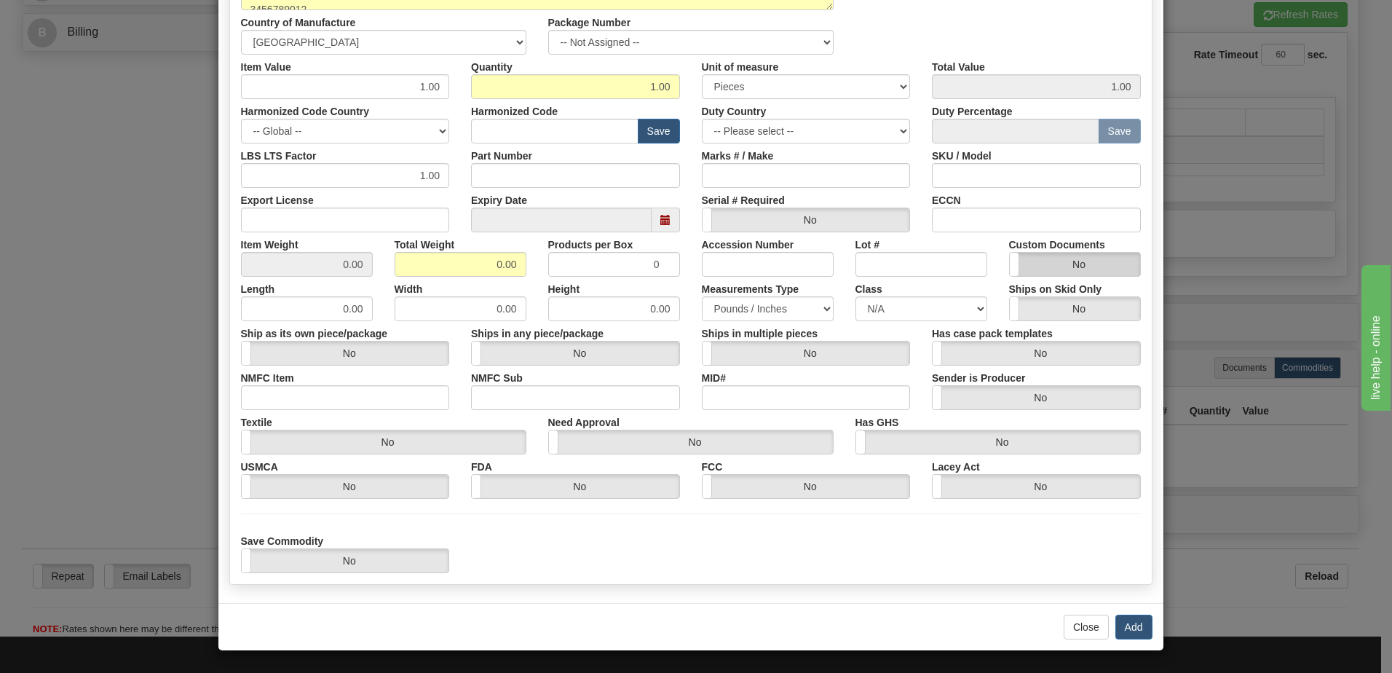
click at [1034, 262] on label "No" at bounding box center [1075, 264] width 130 height 23
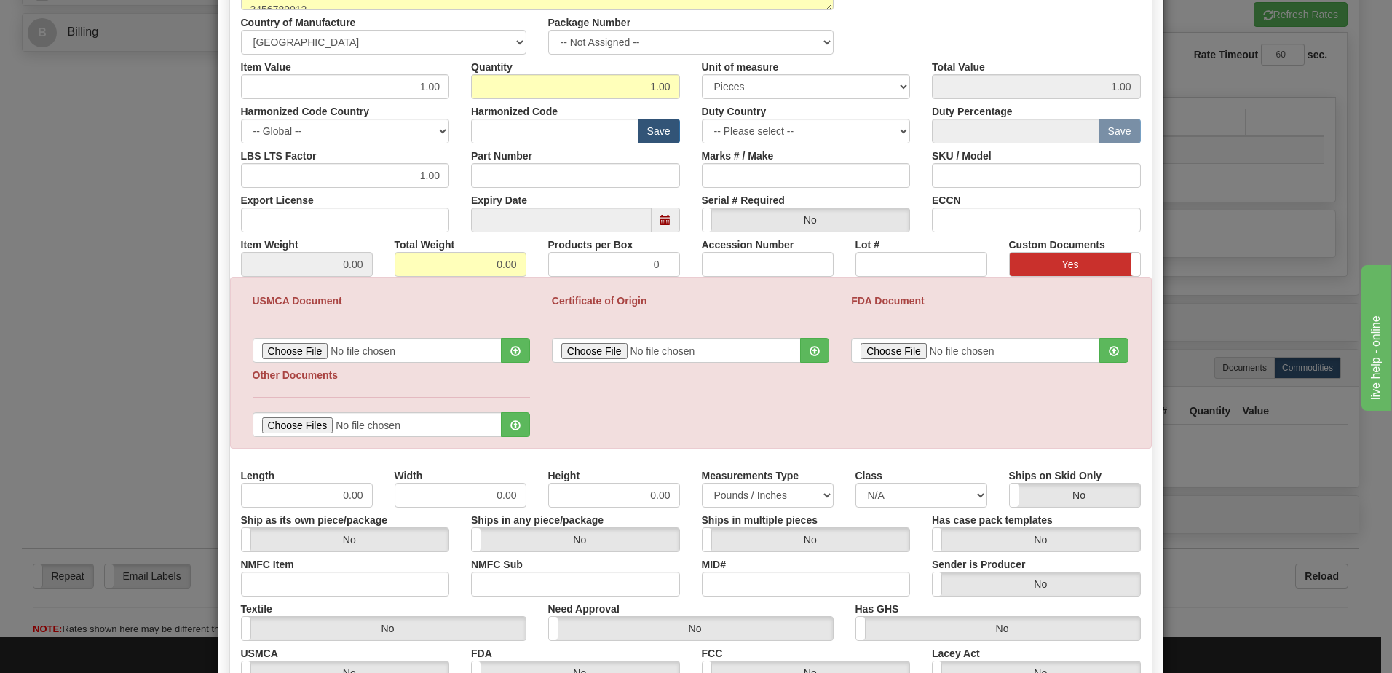
click at [1031, 264] on label "Yes" at bounding box center [1075, 264] width 130 height 23
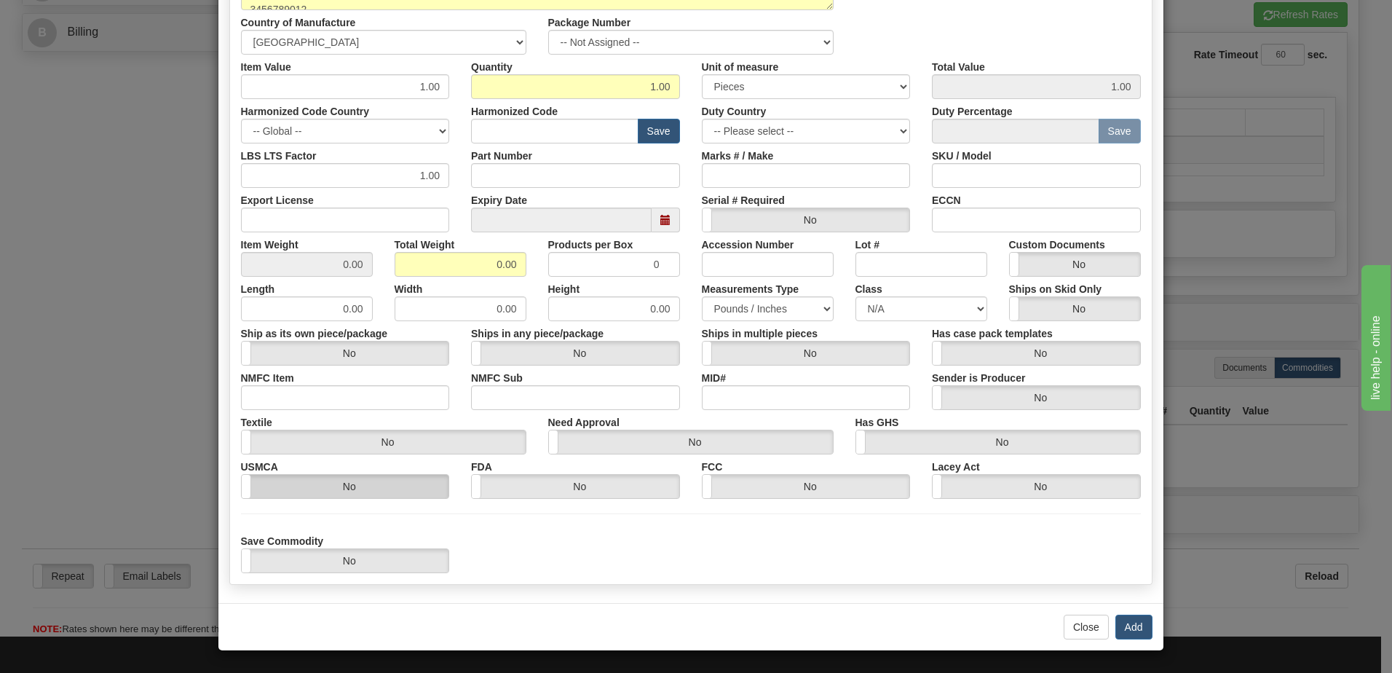
click at [403, 486] on label "No" at bounding box center [345, 486] width 207 height 23
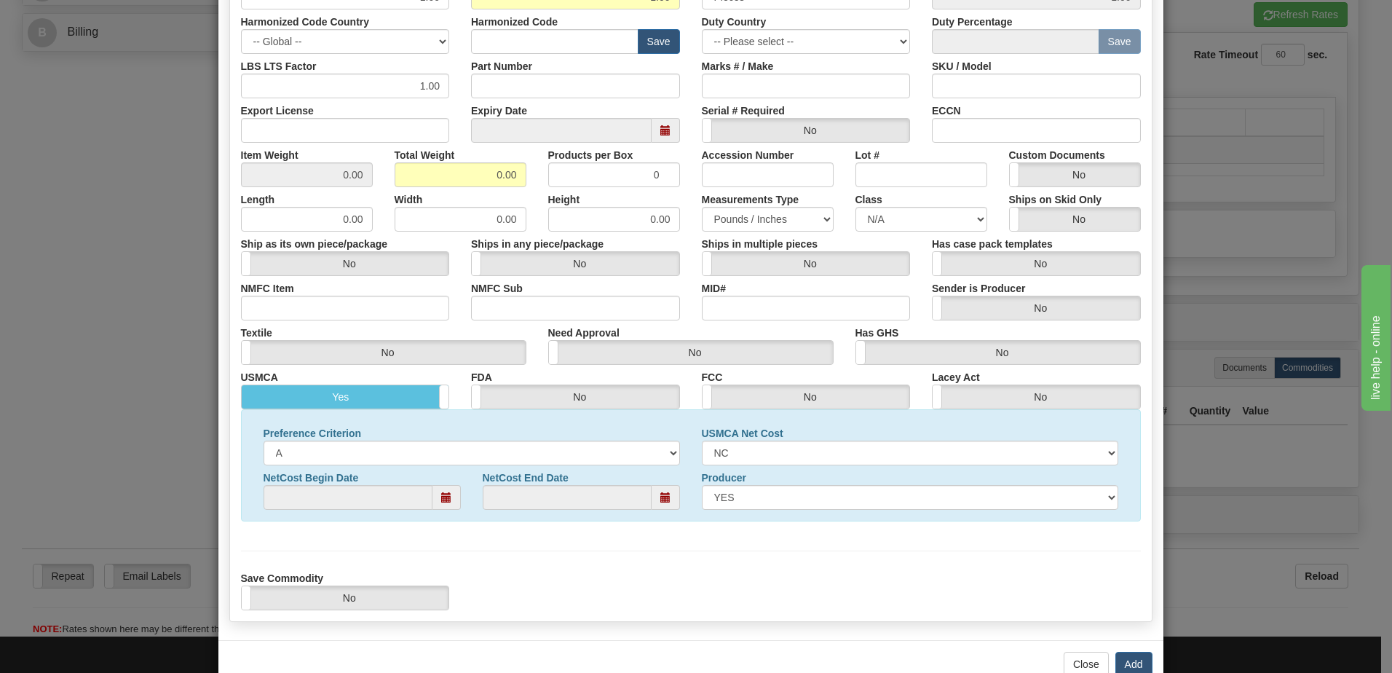
scroll to position [383, 0]
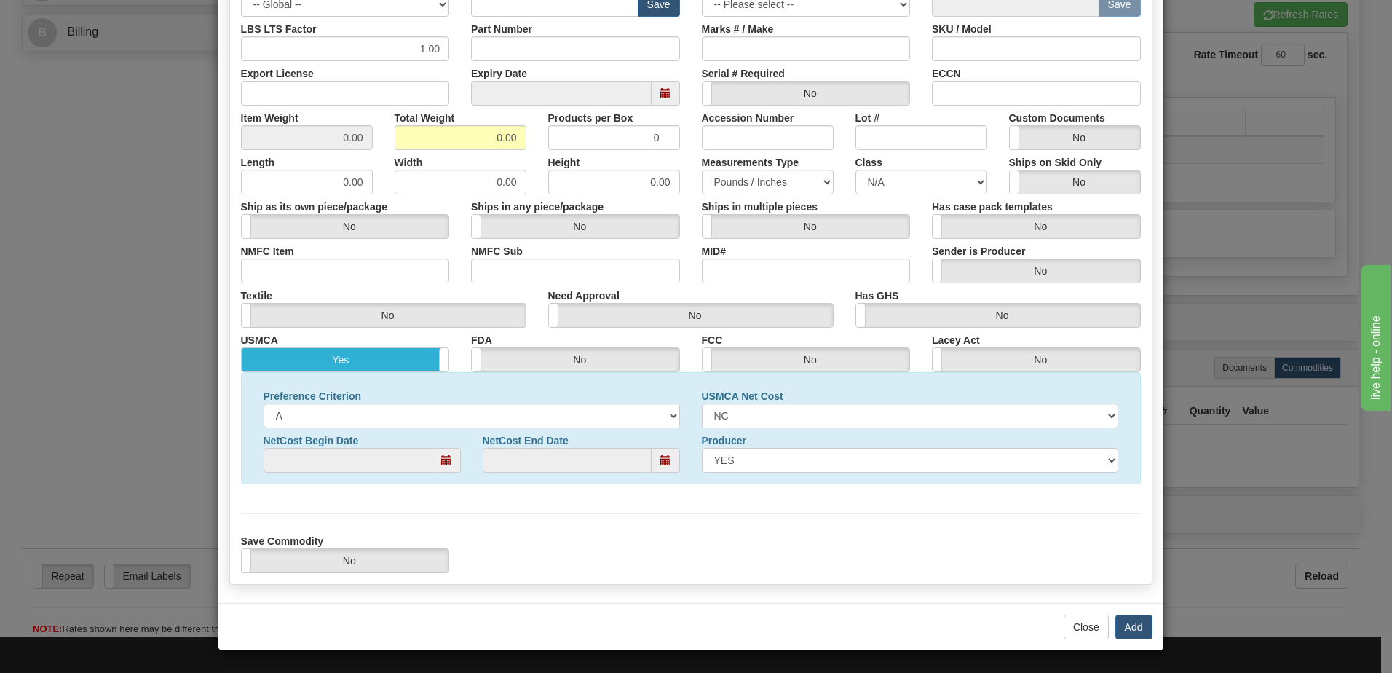
click at [374, 358] on label "Yes" at bounding box center [345, 359] width 207 height 23
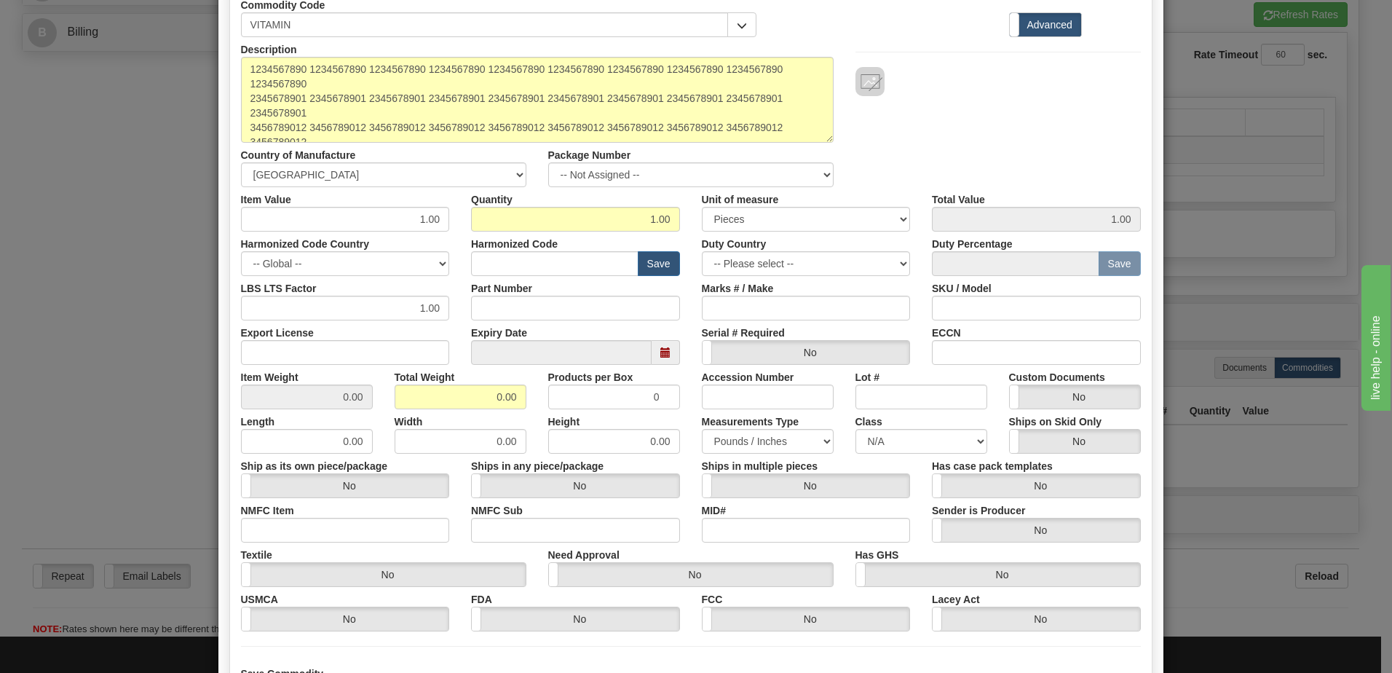
scroll to position [111, 0]
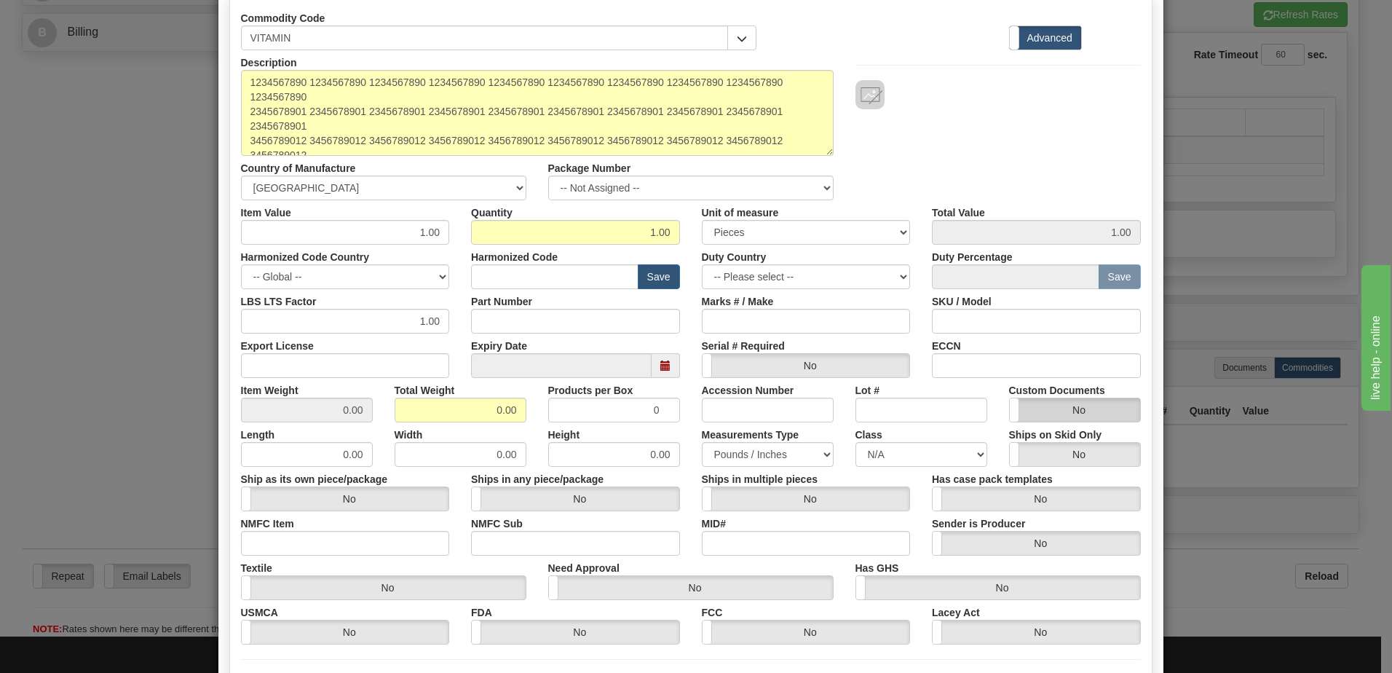
click at [1070, 414] on label "No" at bounding box center [1075, 409] width 130 height 23
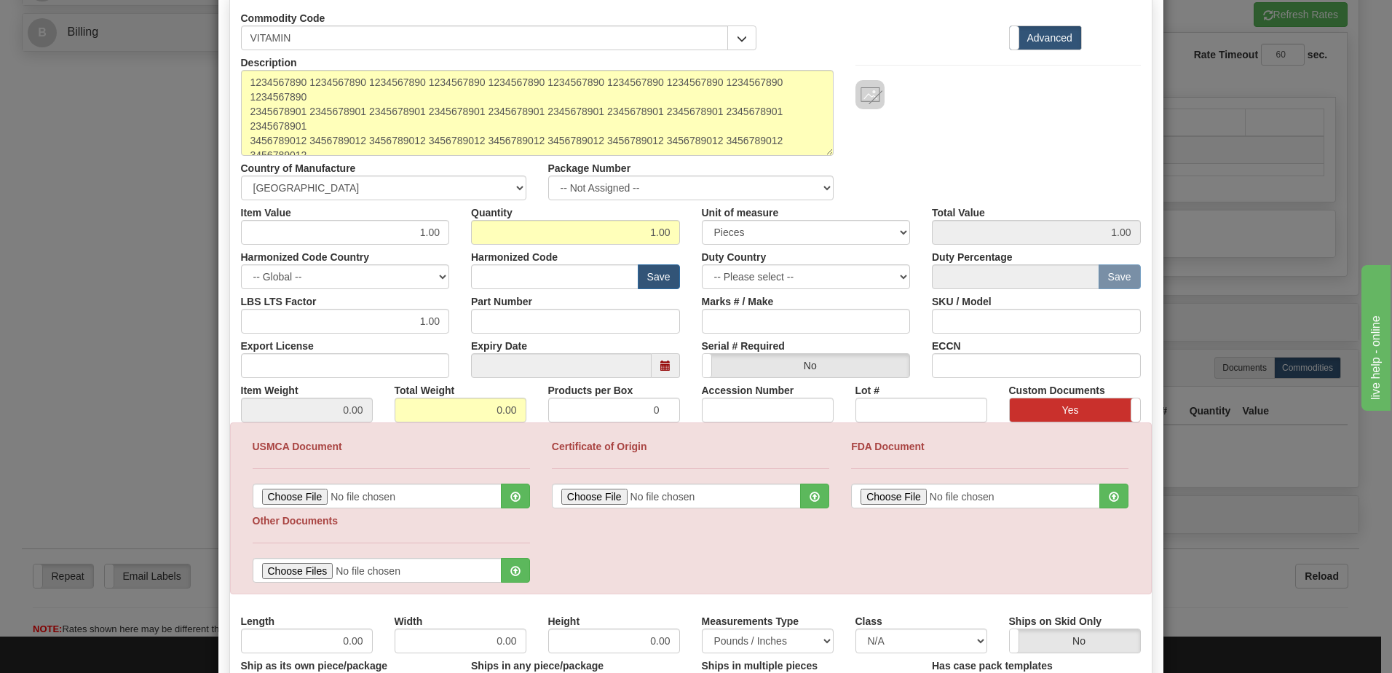
click at [1026, 408] on label "Yes" at bounding box center [1075, 409] width 130 height 23
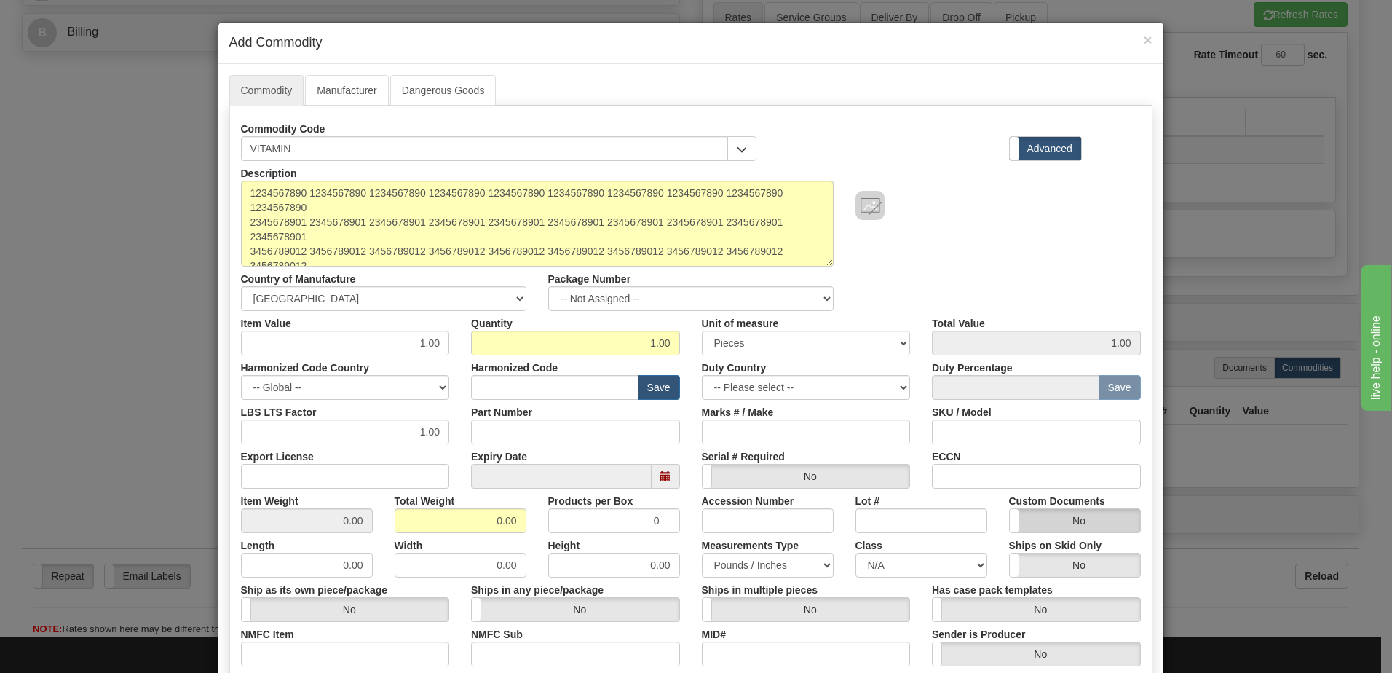
scroll to position [73, 0]
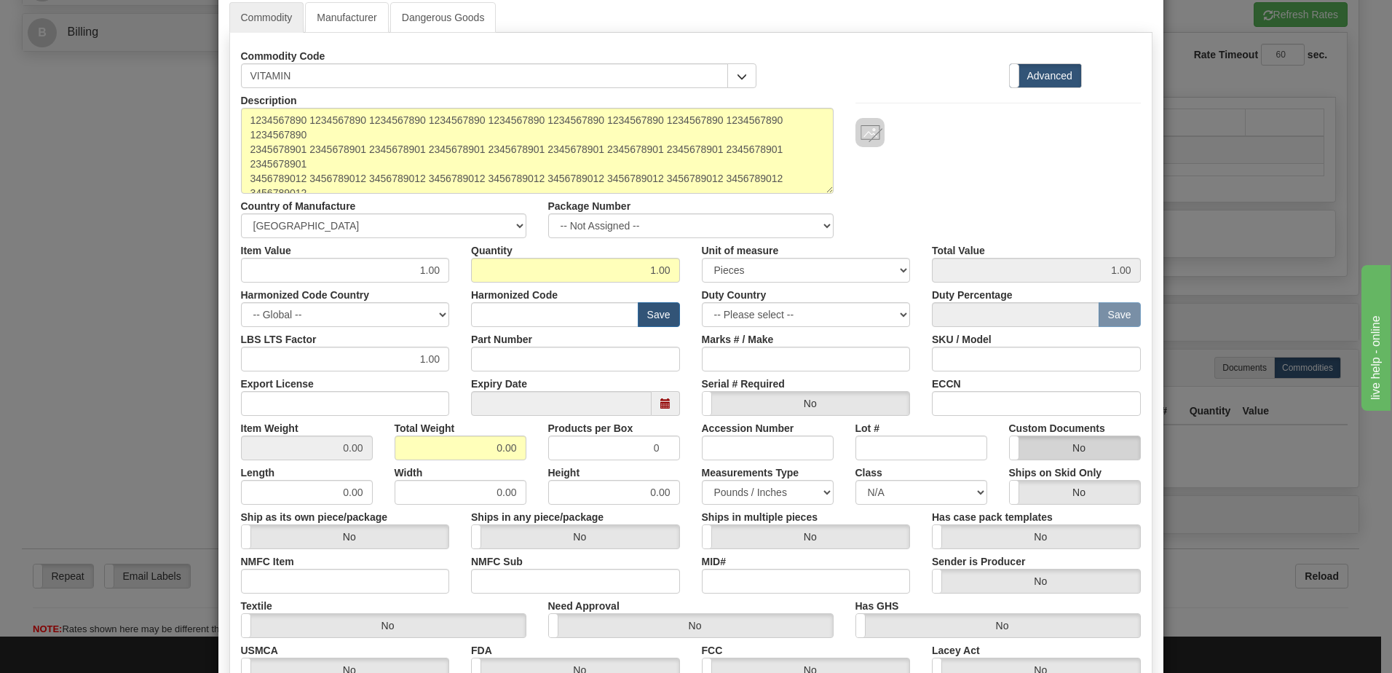
click at [1054, 436] on label "No" at bounding box center [1075, 447] width 130 height 23
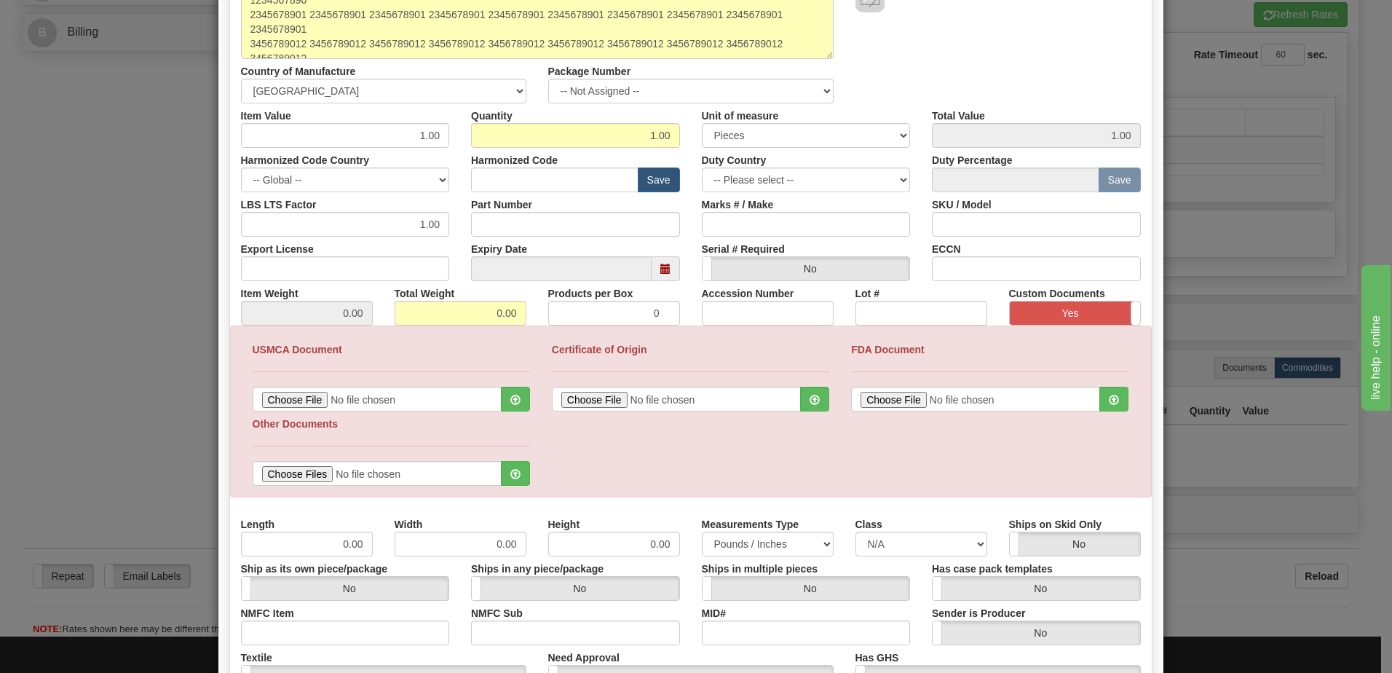
scroll to position [218, 0]
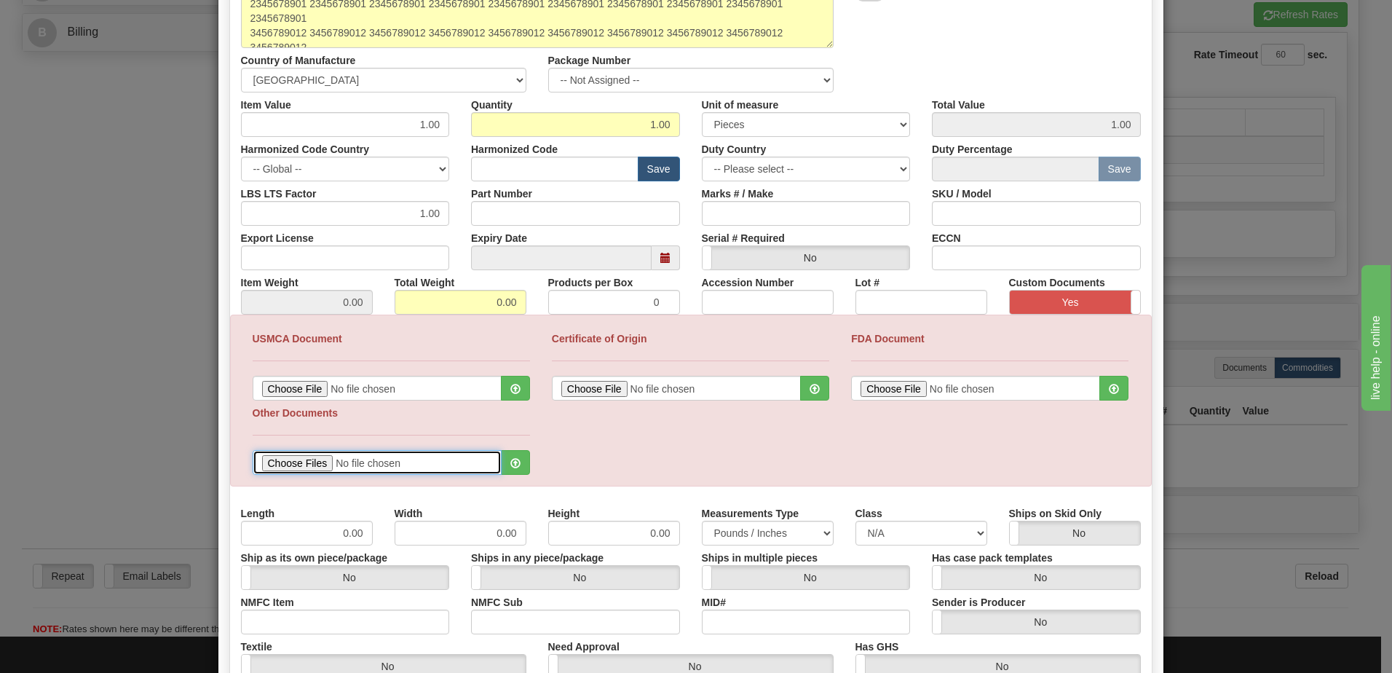
click at [287, 462] on input "file" at bounding box center [377, 462] width 249 height 25
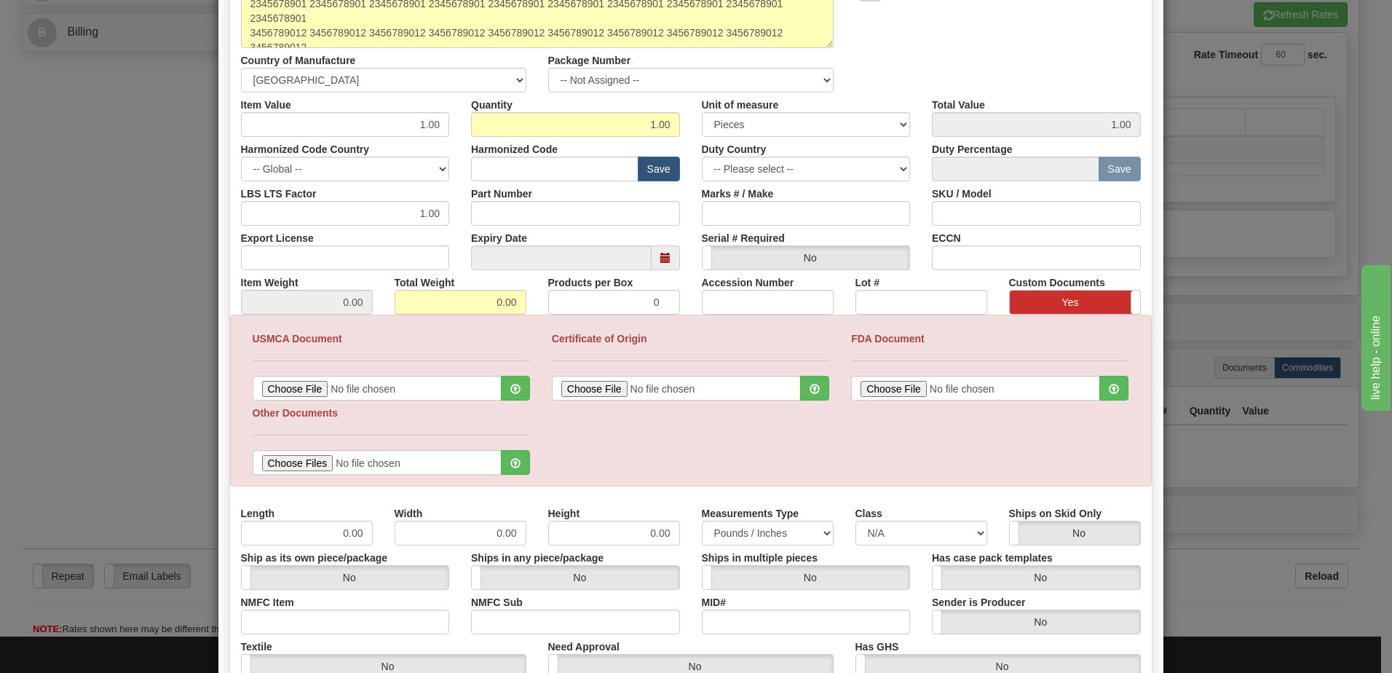
click at [1074, 304] on label "Yes" at bounding box center [1075, 301] width 130 height 23
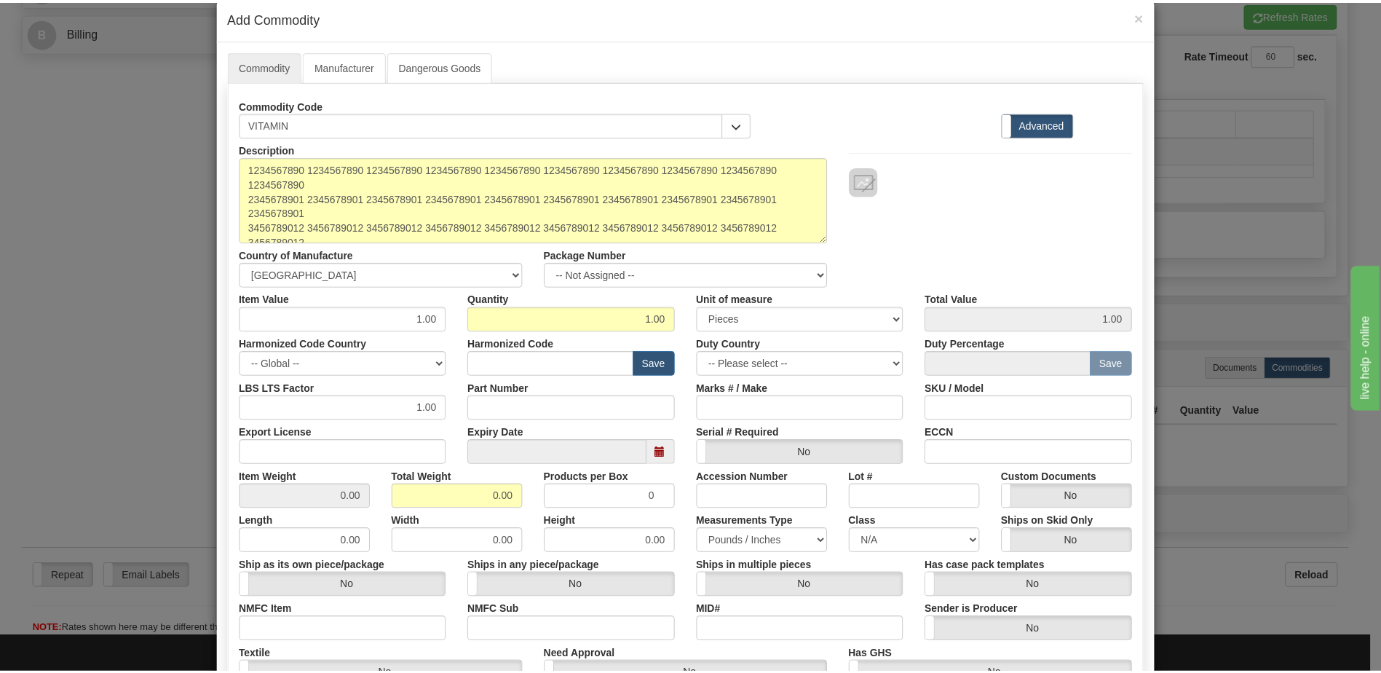
scroll to position [0, 0]
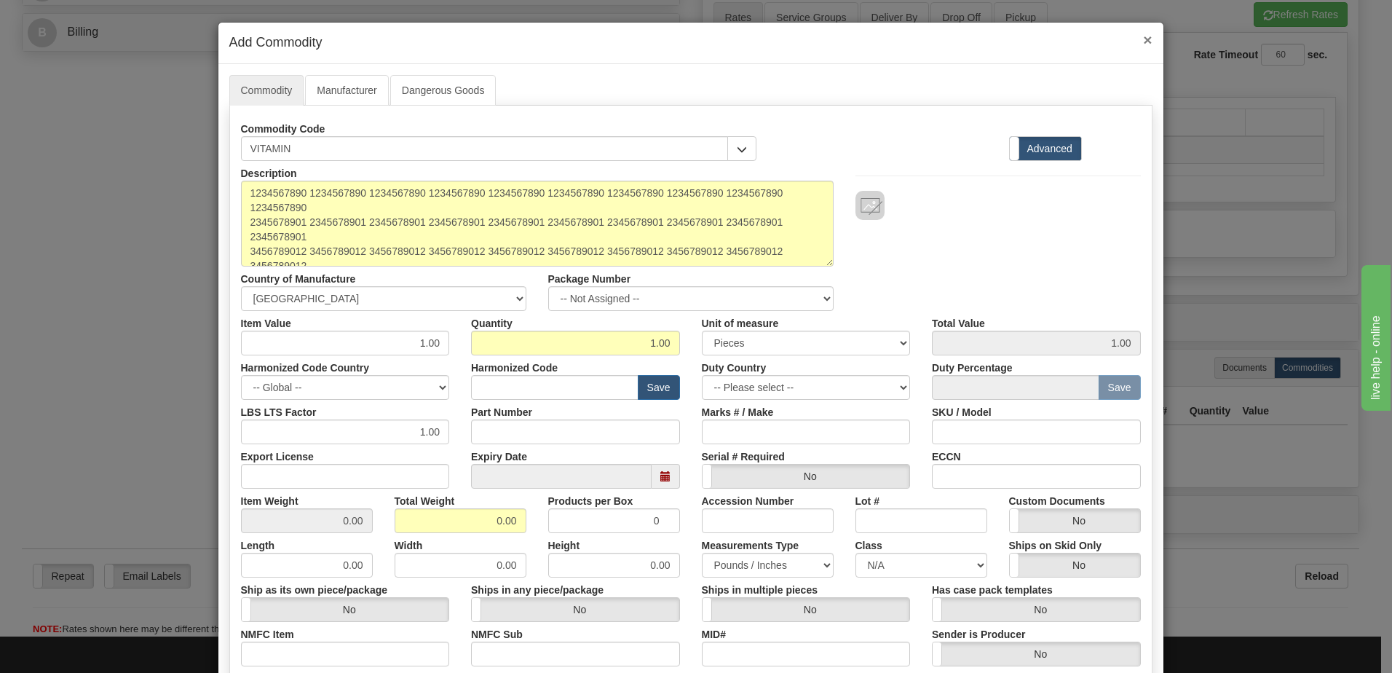
drag, startPoint x: 1144, startPoint y: 43, endPoint x: 1144, endPoint y: 73, distance: 29.9
click at [1144, 43] on span "×" at bounding box center [1147, 39] width 9 height 17
